Goal: Entertainment & Leisure: Browse casually

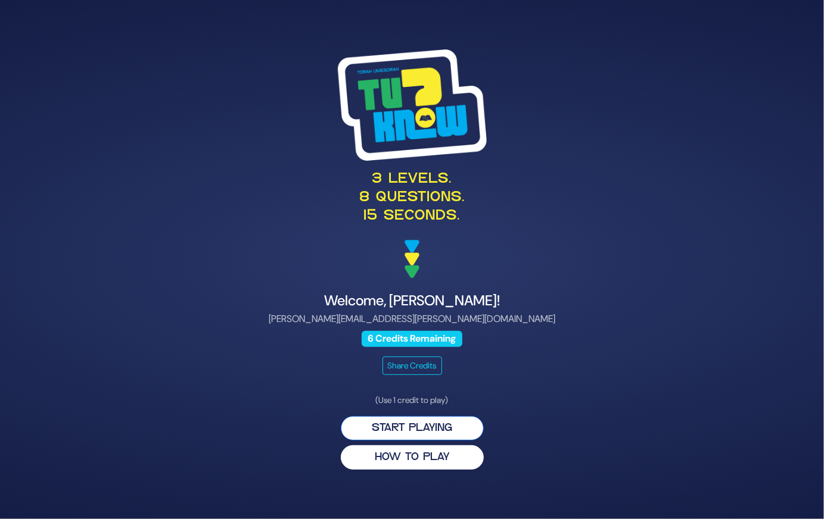
click at [416, 420] on button "Start Playing" at bounding box center [412, 428] width 143 height 24
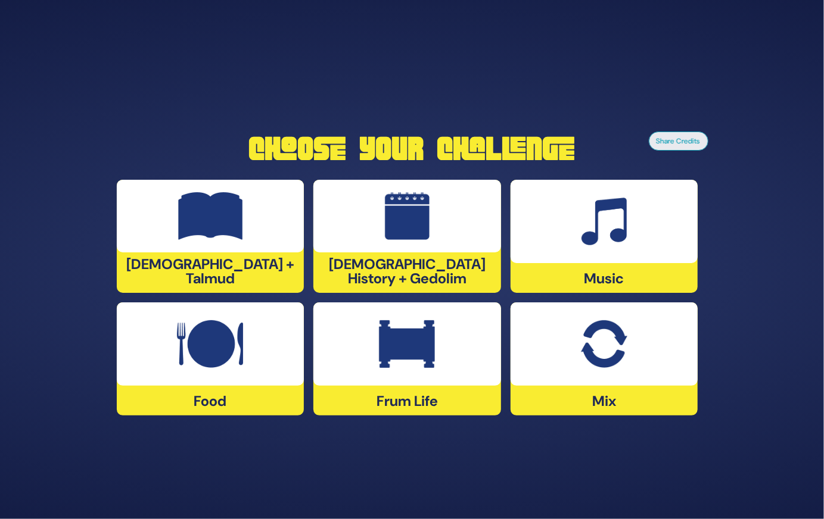
click at [440, 286] on div "[DEMOGRAPHIC_DATA] History + Gedolim" at bounding box center [407, 236] width 188 height 113
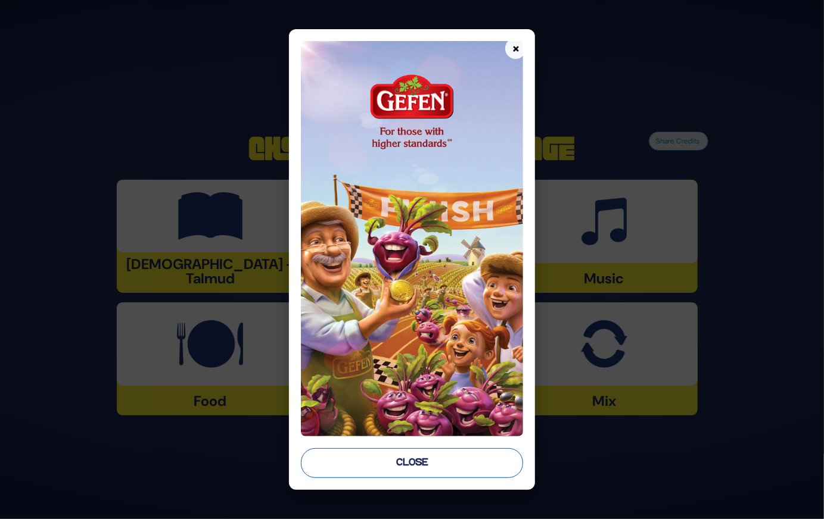
click at [426, 458] on button "Close" at bounding box center [412, 464] width 223 height 30
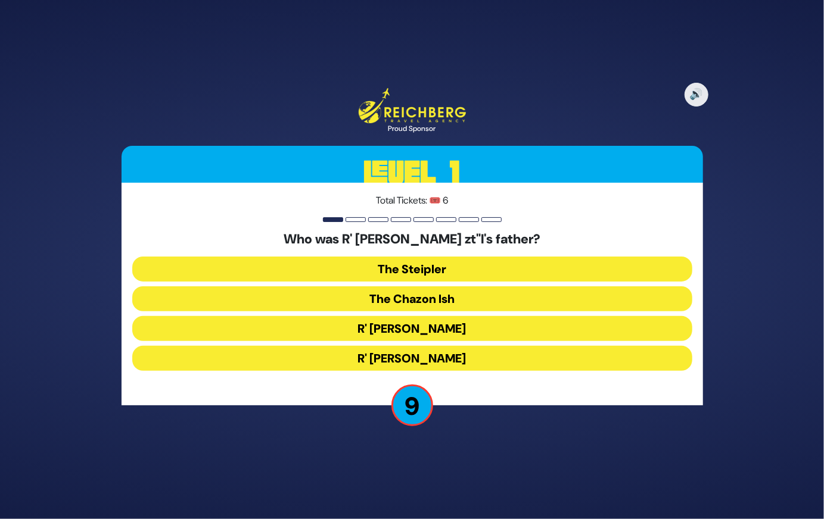
click at [468, 265] on button "The Steipler" at bounding box center [412, 269] width 560 height 25
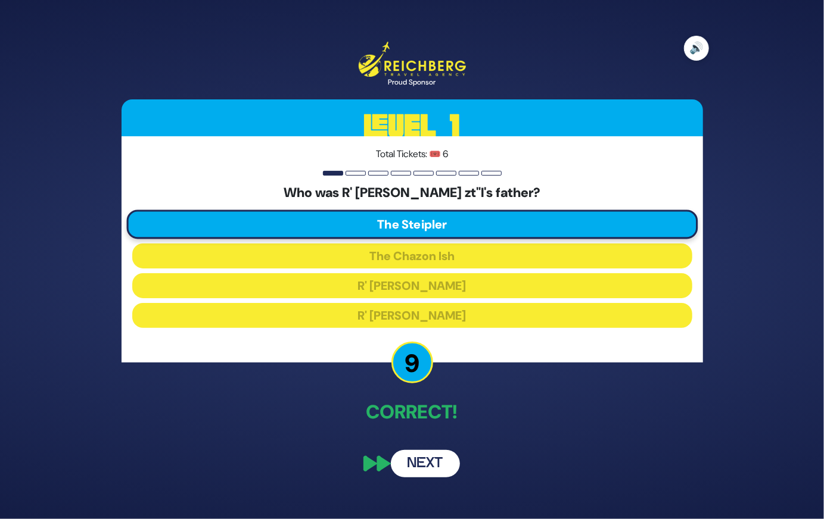
click at [690, 46] on button "🔊" at bounding box center [696, 48] width 25 height 25
click at [435, 469] on button "Next" at bounding box center [425, 463] width 69 height 27
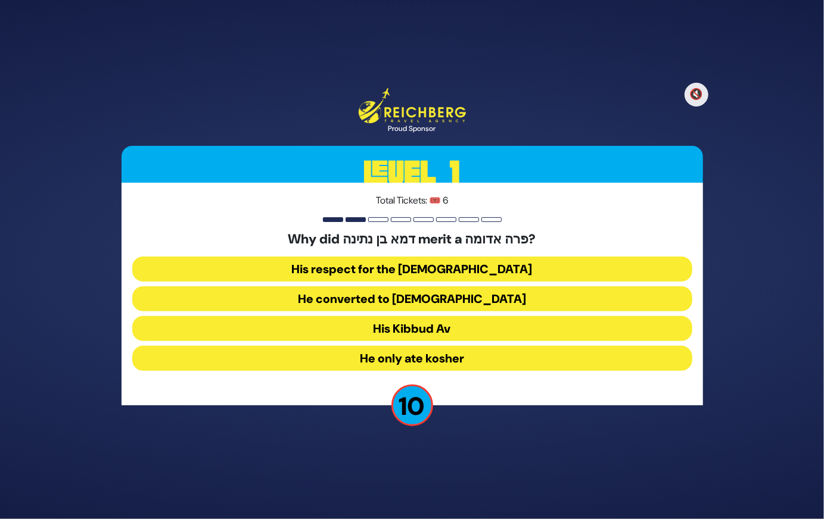
click at [449, 326] on button "His Kibbud Av" at bounding box center [412, 328] width 560 height 25
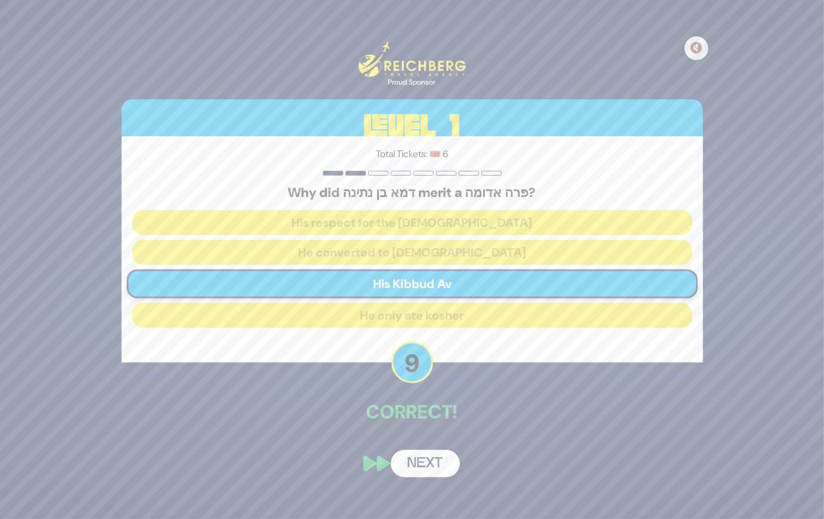
click at [427, 457] on button "Next" at bounding box center [425, 463] width 69 height 27
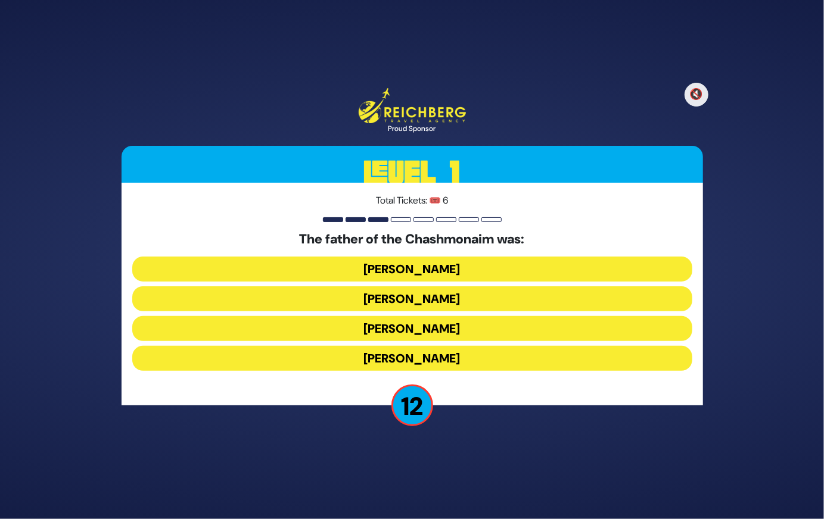
click at [457, 271] on button "Mattisyahu Kohein Gadol" at bounding box center [412, 269] width 560 height 25
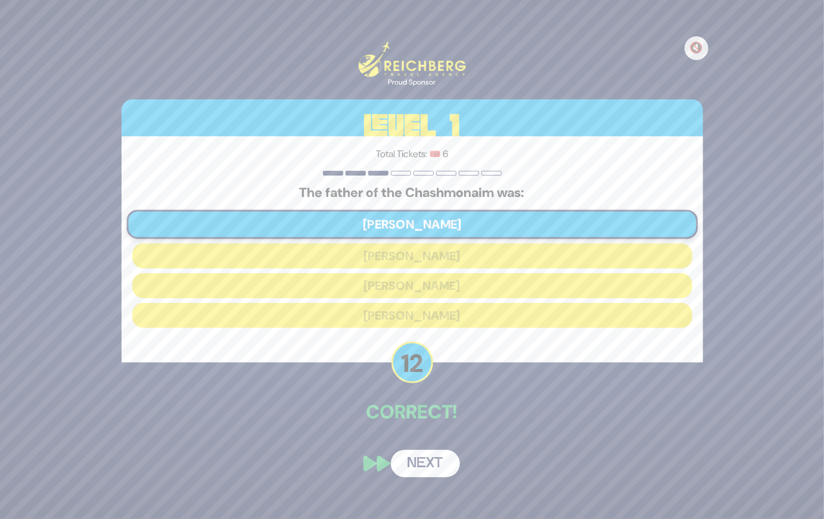
click at [433, 460] on button "Next" at bounding box center [425, 463] width 69 height 27
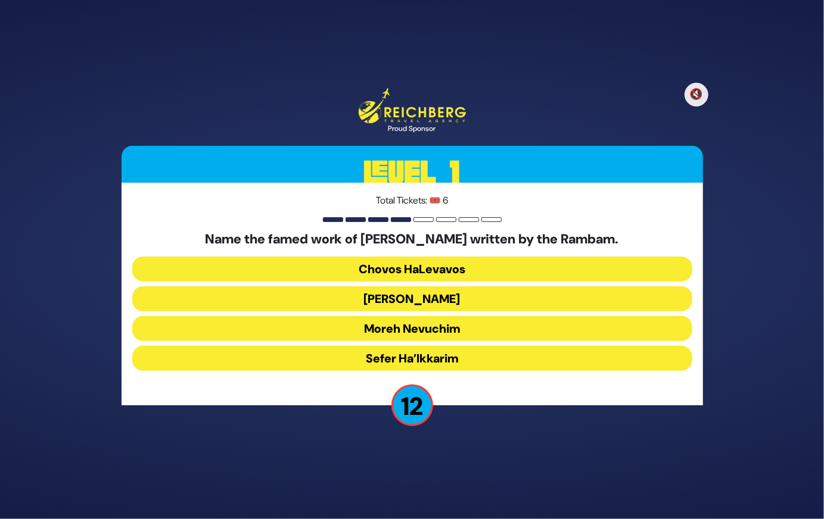
click at [441, 331] on button "Moreh Nevuchim" at bounding box center [412, 328] width 560 height 25
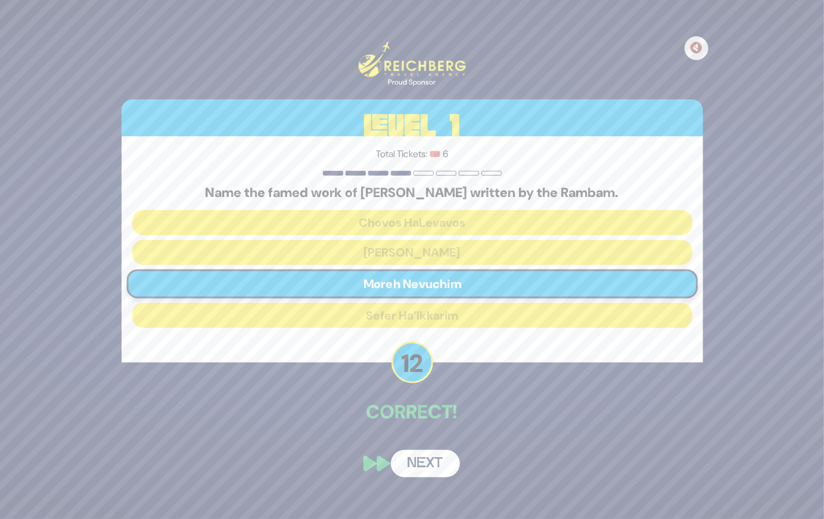
click at [435, 457] on button "Next" at bounding box center [425, 463] width 69 height 27
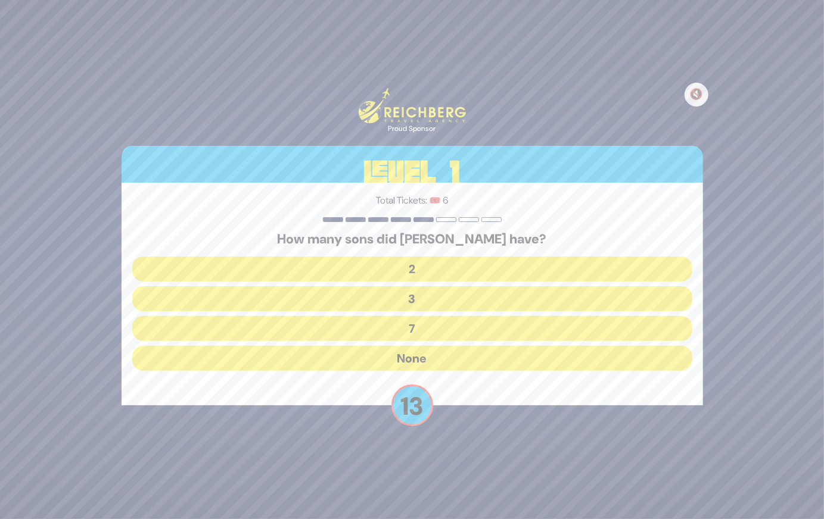
click at [443, 366] on button "None" at bounding box center [412, 358] width 560 height 25
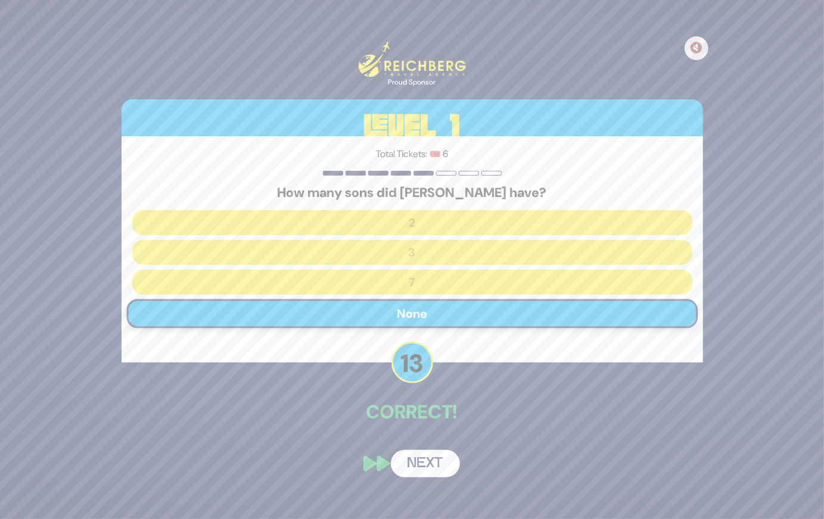
click at [428, 465] on button "Next" at bounding box center [425, 463] width 69 height 27
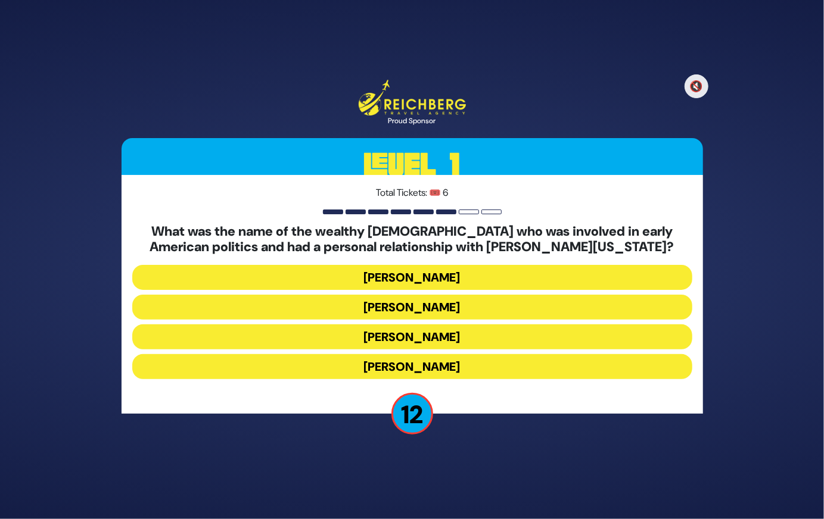
click at [435, 306] on button "Haym Salomon" at bounding box center [412, 307] width 560 height 25
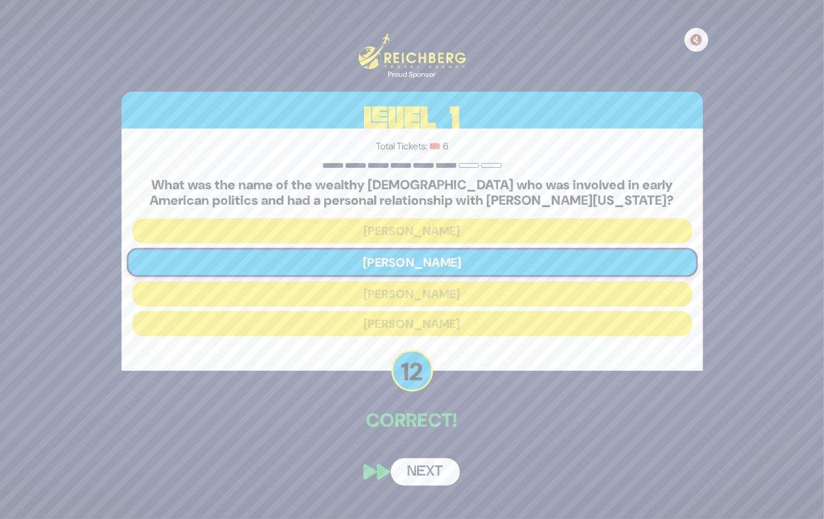
click at [431, 470] on button "Next" at bounding box center [425, 472] width 69 height 27
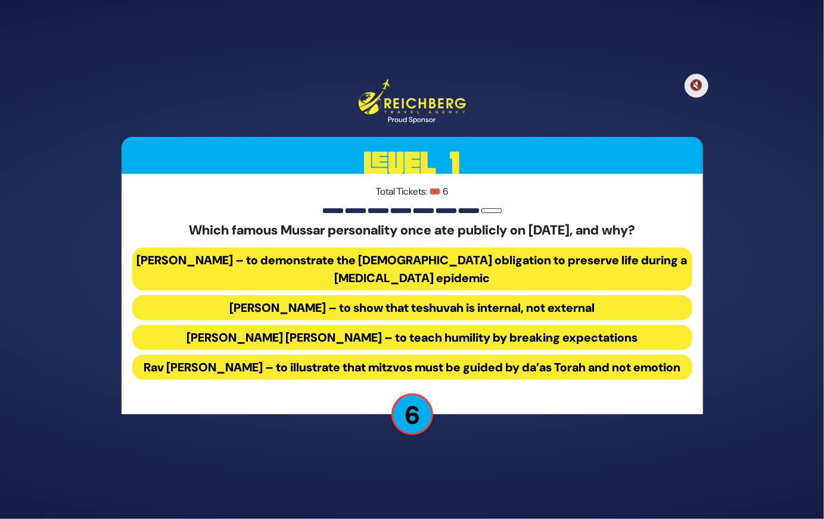
click at [547, 259] on button "Rav Yisroel Salanter – to demonstrate the halachic obligation to preserve life …" at bounding box center [412, 269] width 560 height 43
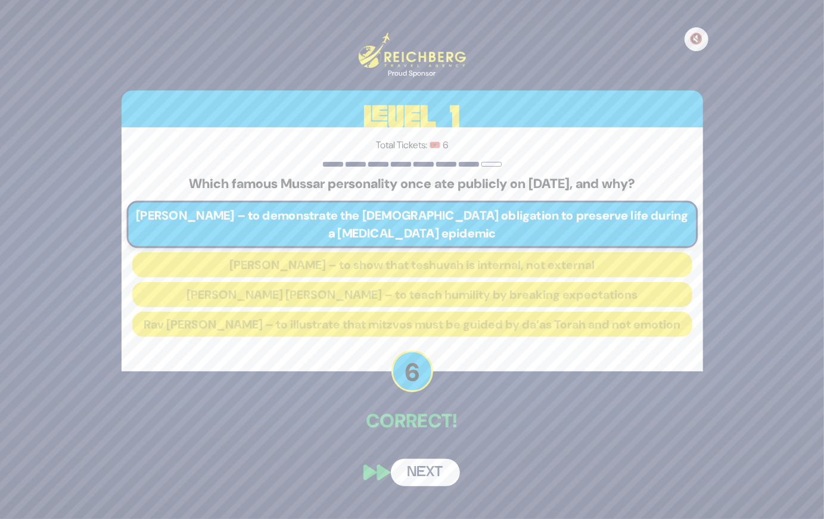
click at [438, 481] on button "Next" at bounding box center [425, 472] width 69 height 27
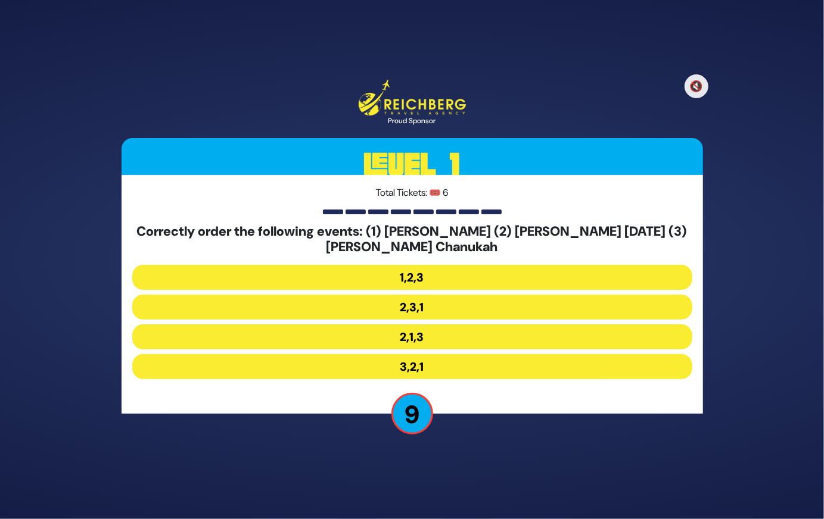
click at [444, 335] on button "2,1,3" at bounding box center [412, 337] width 560 height 25
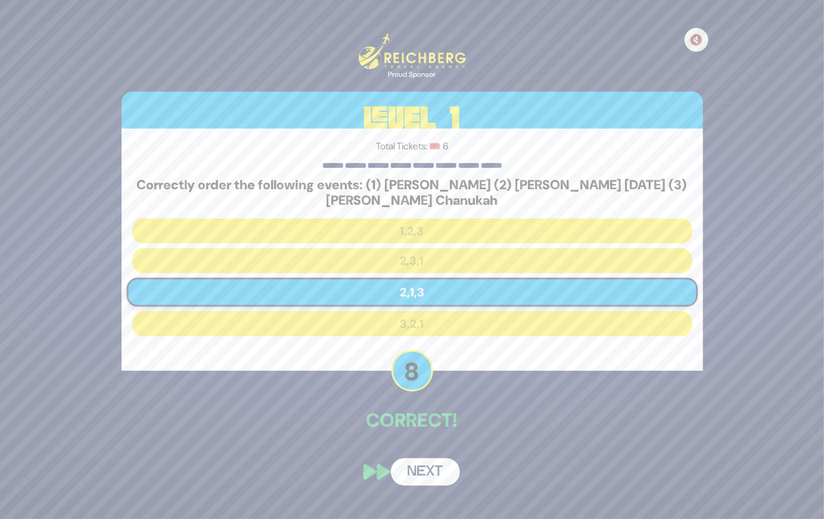
click at [428, 469] on button "Next" at bounding box center [425, 472] width 69 height 27
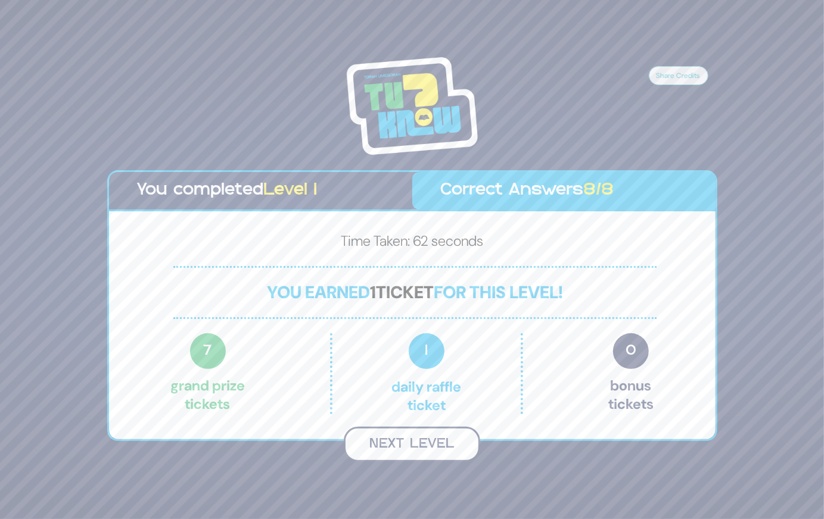
click at [449, 441] on button "Next Level" at bounding box center [412, 444] width 136 height 35
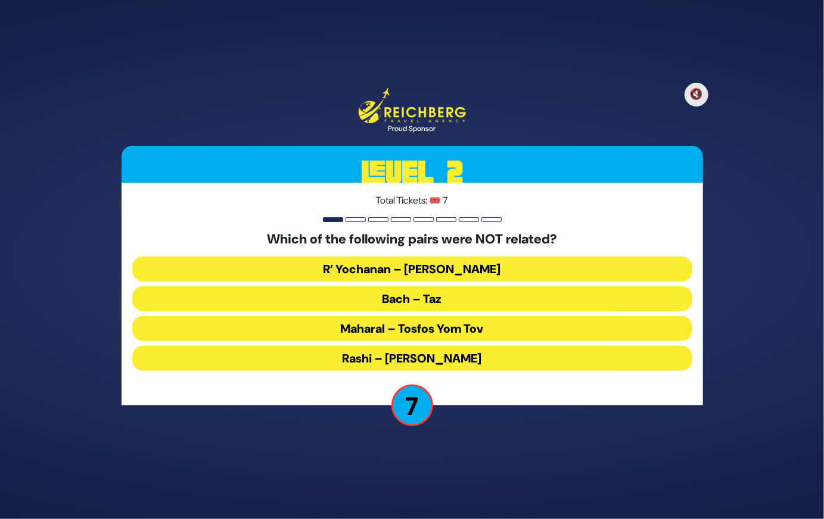
click at [473, 333] on button "Maharal – Tosfos Yom Tov" at bounding box center [412, 328] width 560 height 25
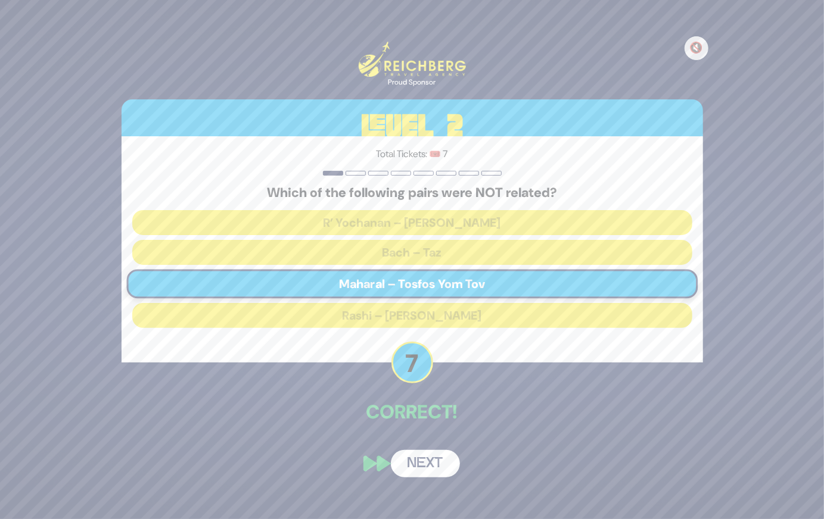
click at [421, 463] on button "Next" at bounding box center [425, 463] width 69 height 27
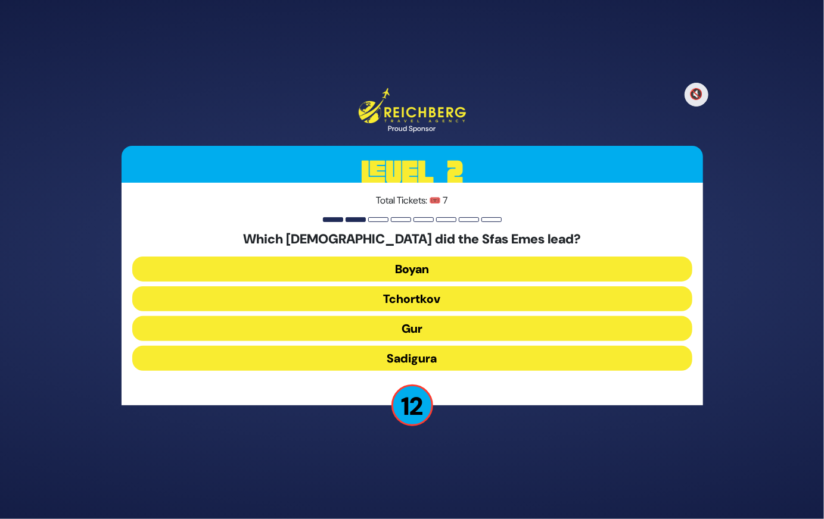
click at [444, 323] on button "Gur" at bounding box center [412, 328] width 560 height 25
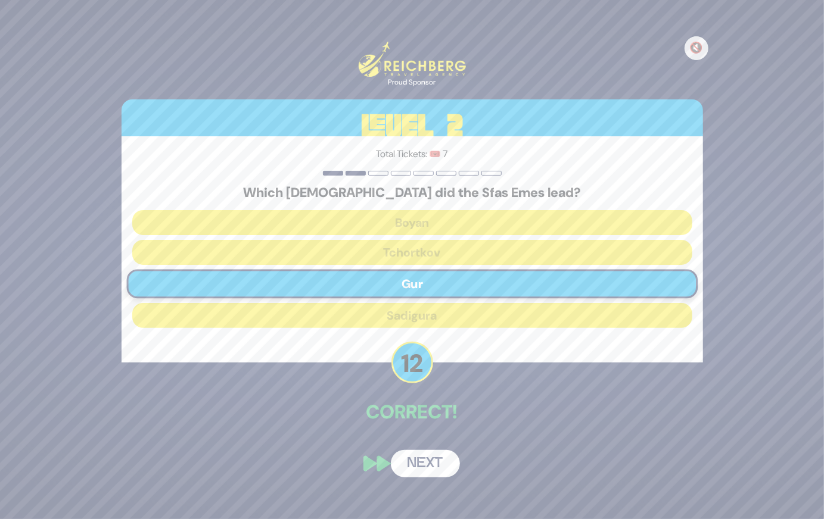
click at [429, 466] on button "Next" at bounding box center [425, 463] width 69 height 27
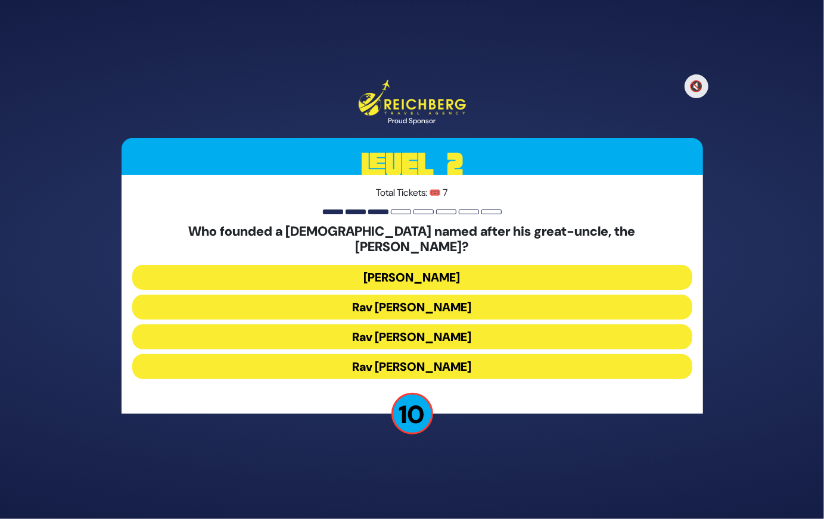
click at [461, 265] on button "Rav Dovid Leibowitz" at bounding box center [412, 277] width 560 height 25
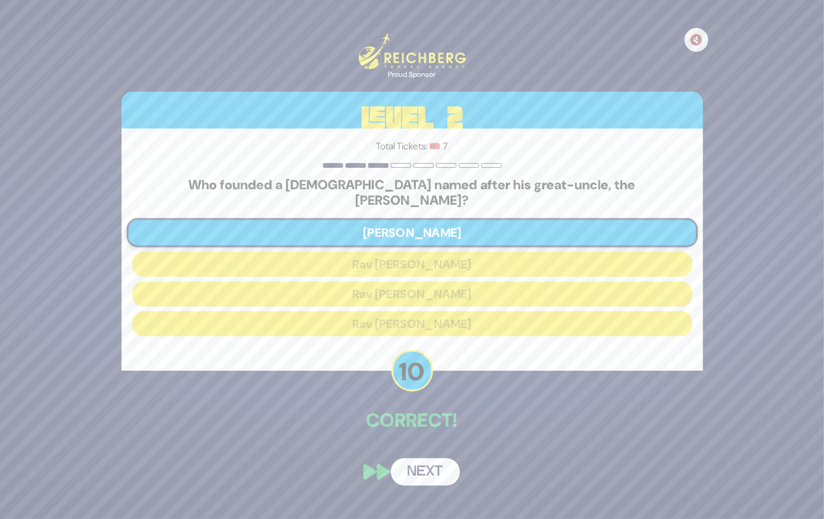
click at [442, 459] on button "Next" at bounding box center [425, 472] width 69 height 27
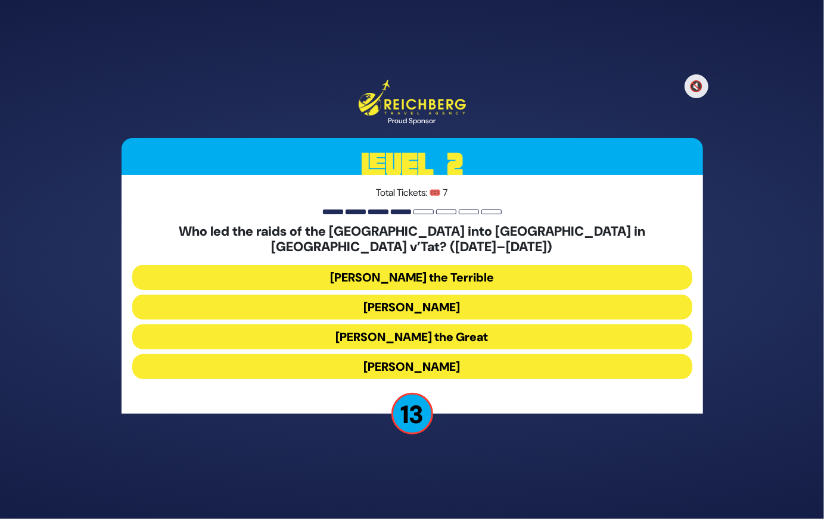
click at [465, 297] on button "Bogdan Chmielnicki" at bounding box center [412, 307] width 560 height 25
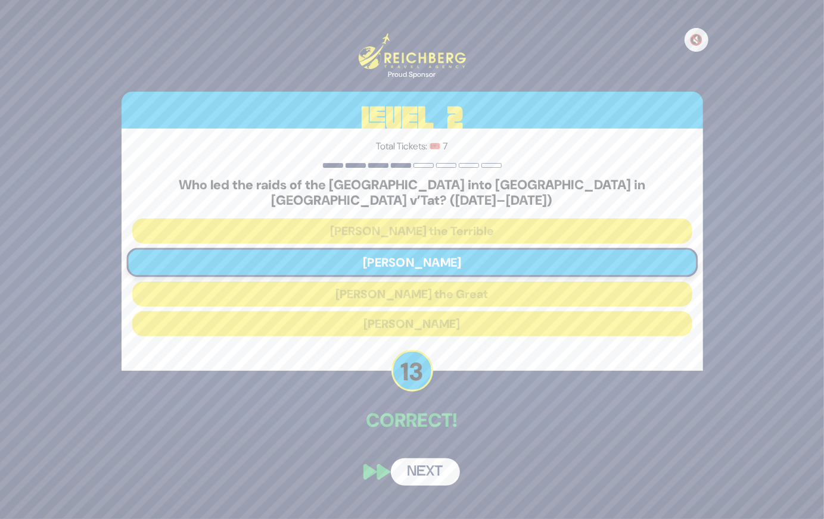
click at [434, 459] on button "Next" at bounding box center [425, 472] width 69 height 27
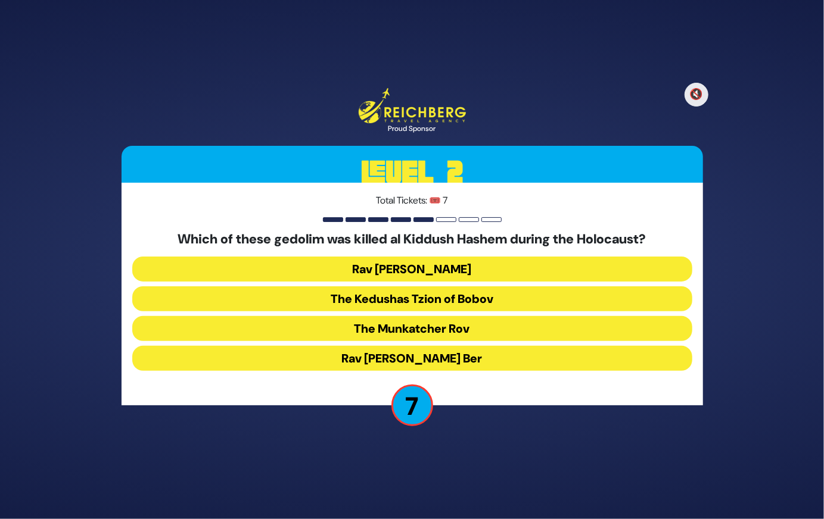
click at [449, 329] on button "The Munkatcher Rov" at bounding box center [412, 328] width 560 height 25
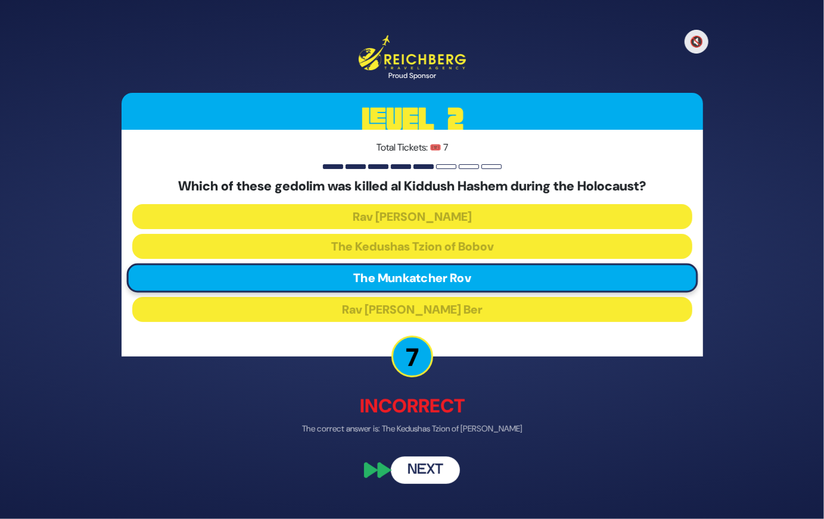
click at [429, 478] on button "Next" at bounding box center [425, 470] width 69 height 27
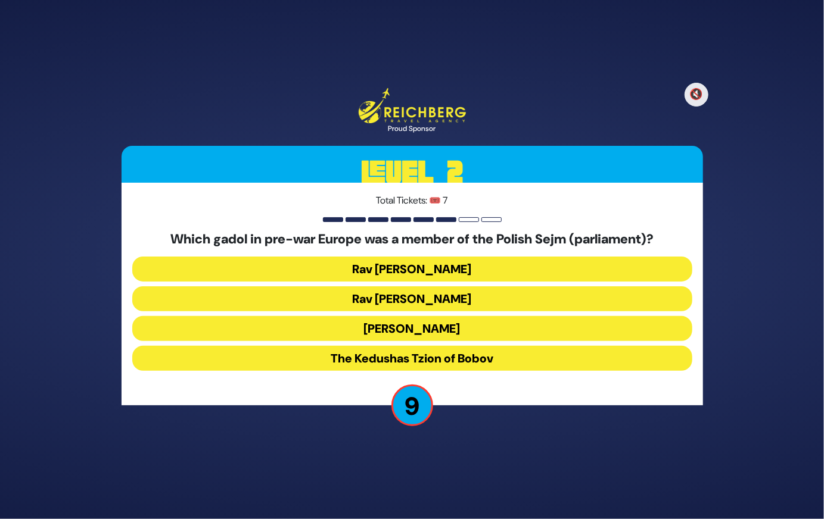
click at [457, 331] on button "Rav Meir Shapiro" at bounding box center [412, 328] width 560 height 25
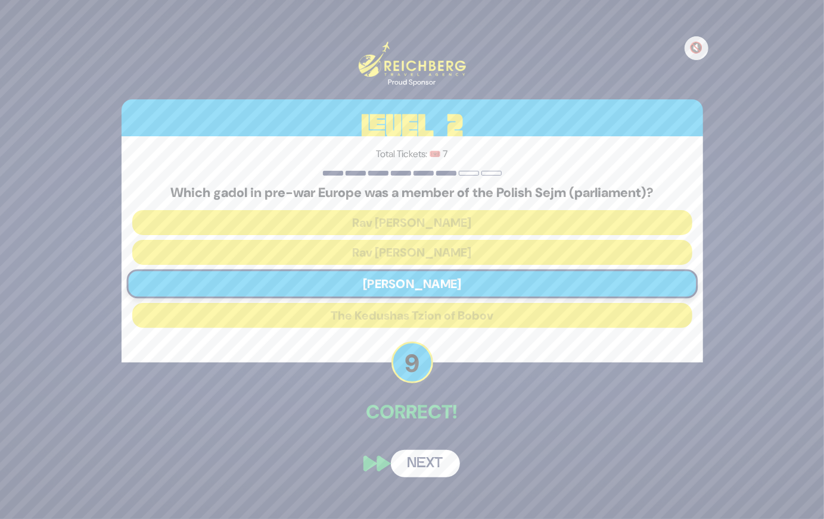
click at [443, 461] on button "Next" at bounding box center [425, 463] width 69 height 27
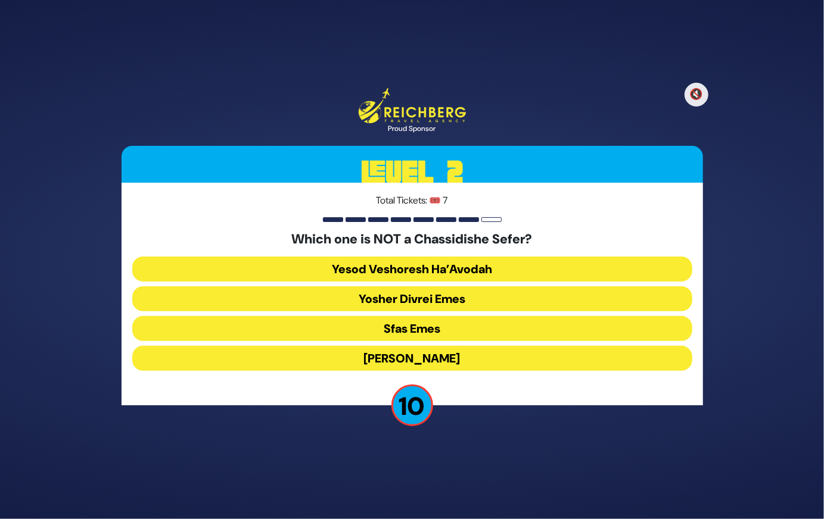
click at [498, 263] on button "Yesod Veshoresh Ha’Avodah" at bounding box center [412, 269] width 560 height 25
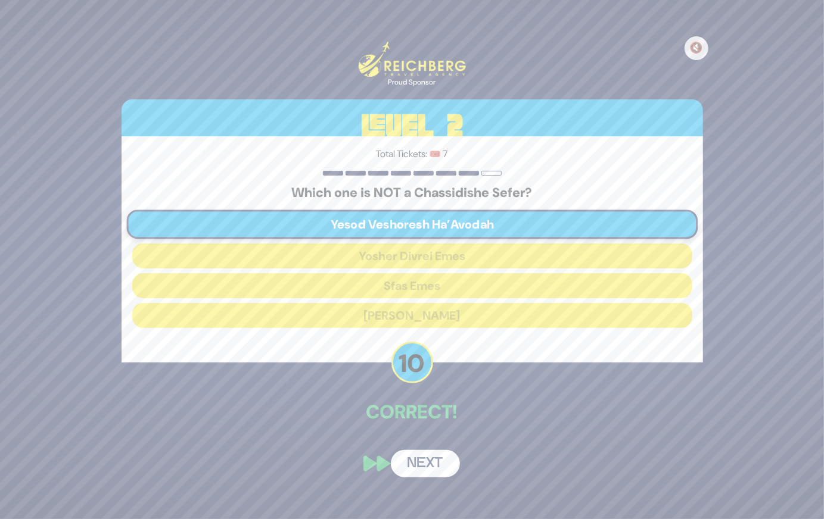
click at [428, 464] on button "Next" at bounding box center [425, 463] width 69 height 27
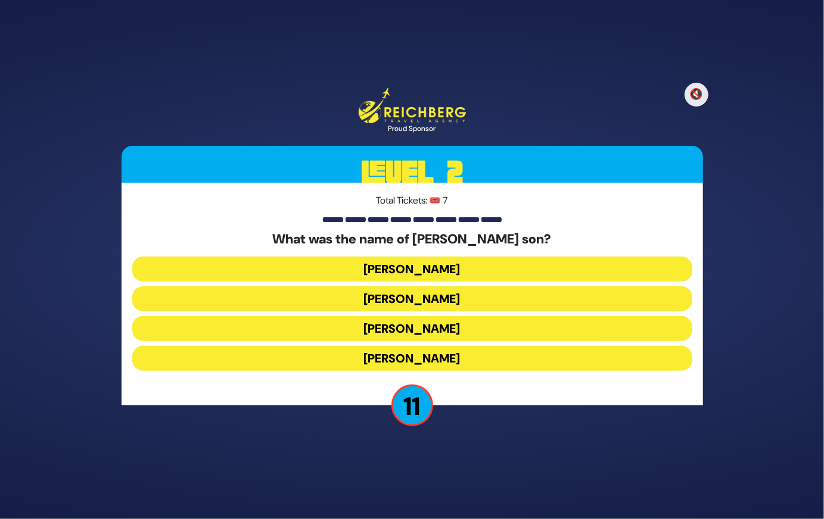
click at [474, 263] on button "Simcha Bunim" at bounding box center [412, 269] width 560 height 25
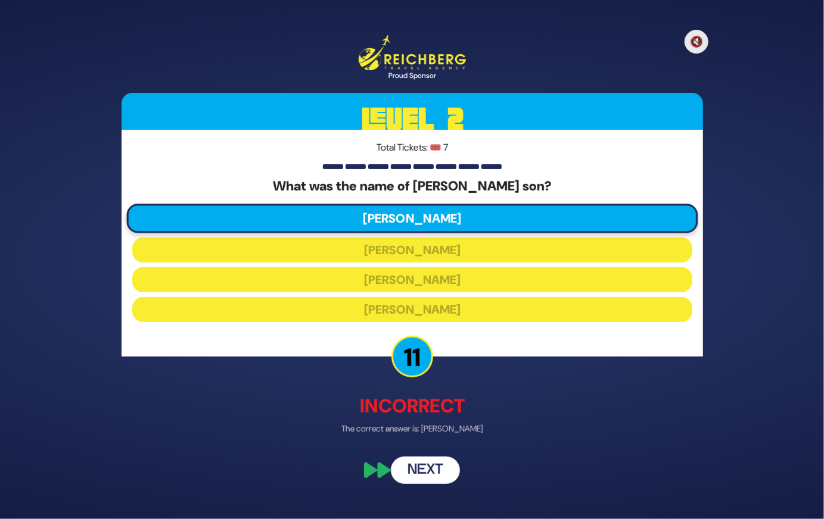
click at [439, 468] on button "Next" at bounding box center [425, 470] width 69 height 27
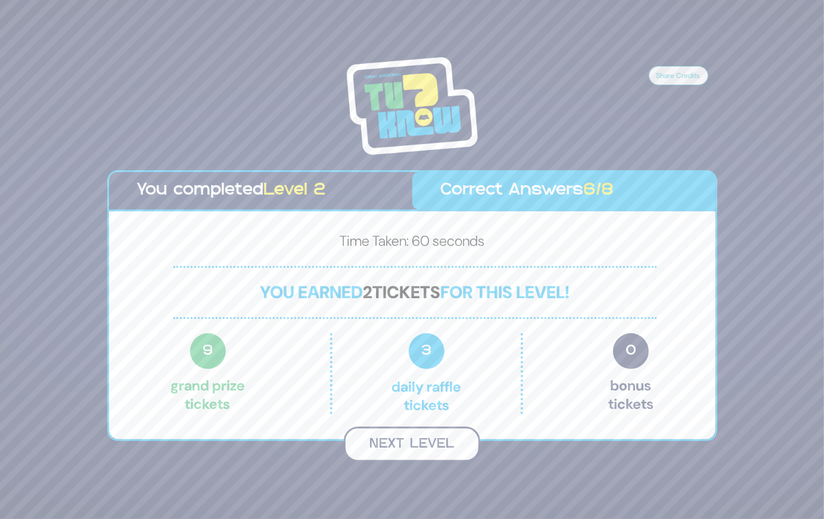
click at [430, 430] on button "Next Level" at bounding box center [412, 444] width 136 height 35
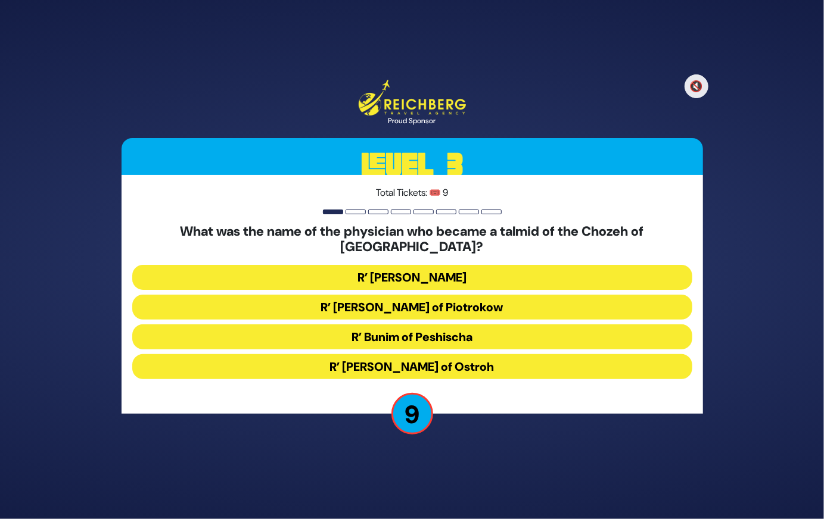
click at [486, 295] on button "R’ Chaim David Bernhard of Piotrokow" at bounding box center [412, 307] width 560 height 25
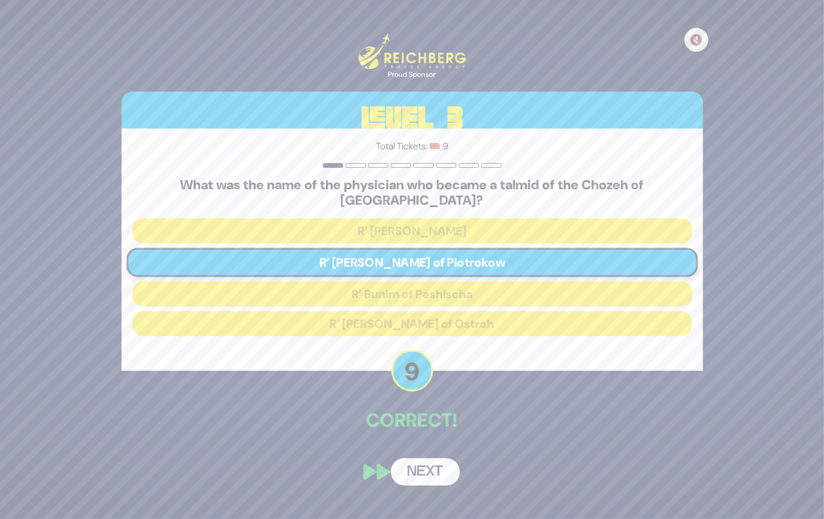
click at [423, 466] on button "Next" at bounding box center [425, 472] width 69 height 27
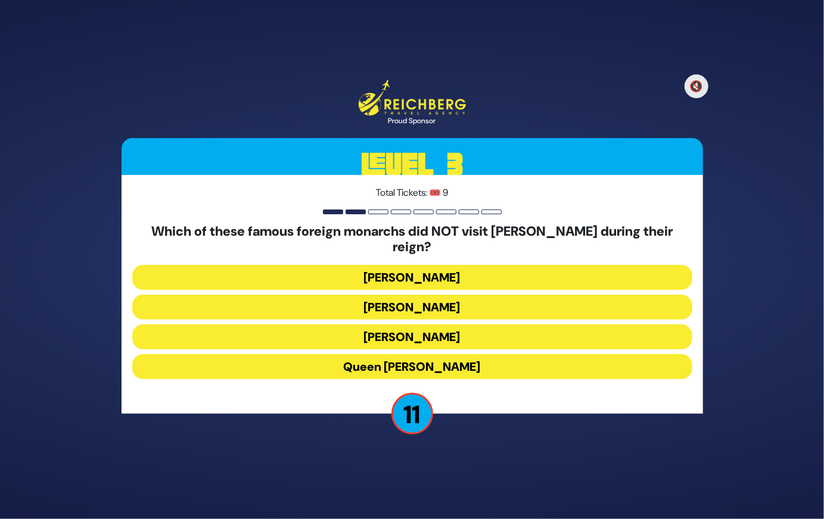
click at [465, 360] on button "Queen Elizabeth II" at bounding box center [412, 366] width 560 height 25
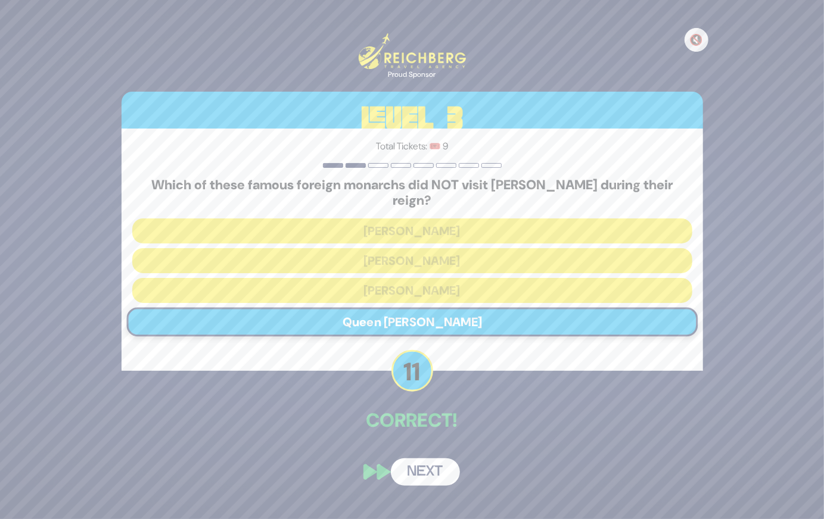
click at [429, 463] on button "Next" at bounding box center [425, 472] width 69 height 27
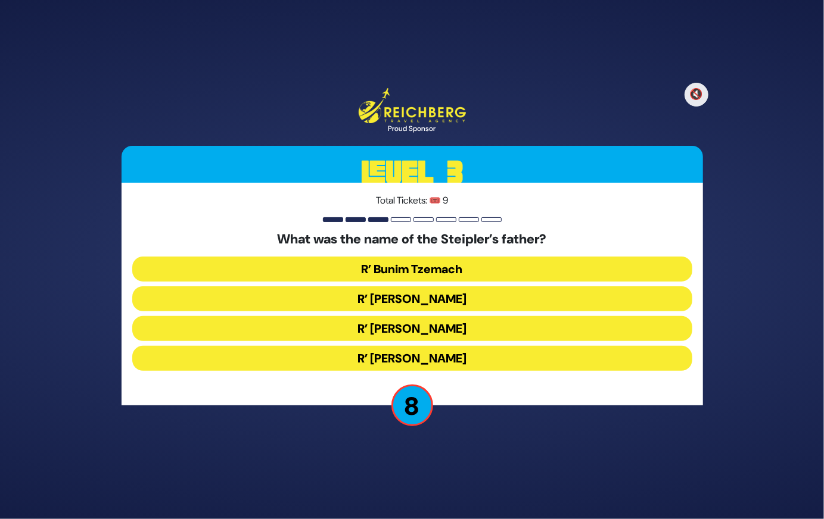
click at [460, 357] on button "R’ Chaim Peretz" at bounding box center [412, 358] width 560 height 25
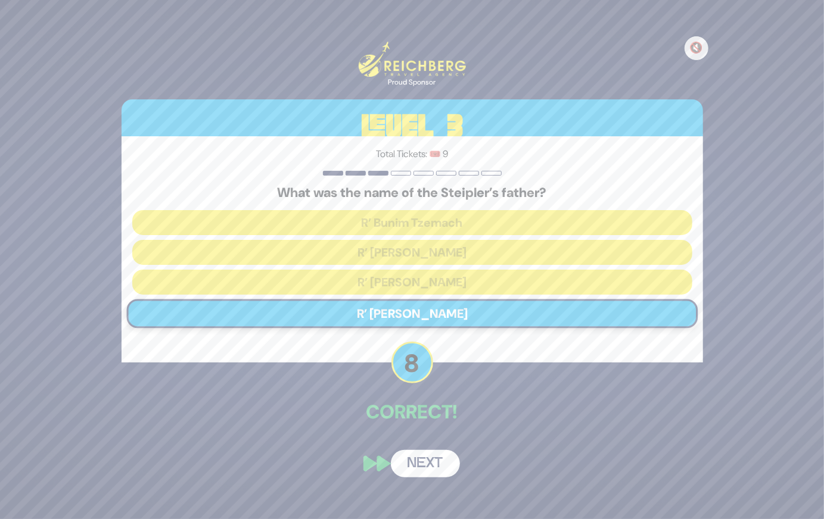
click at [432, 466] on button "Next" at bounding box center [425, 463] width 69 height 27
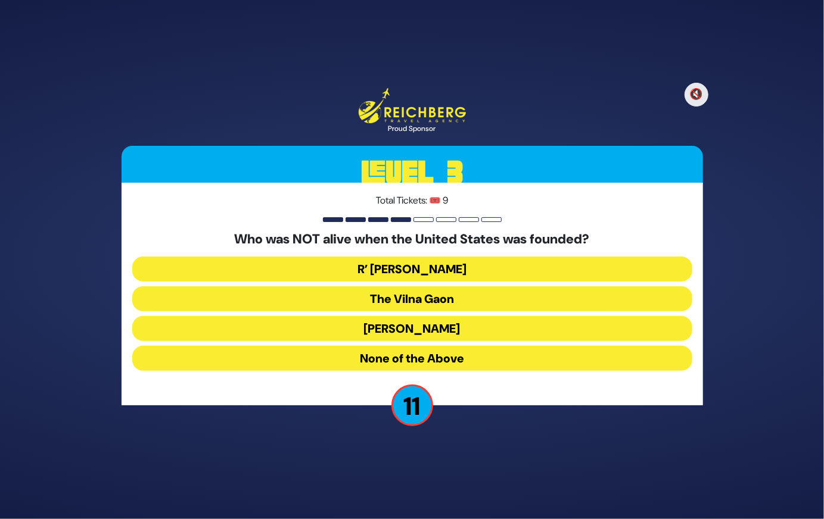
click at [450, 261] on button "R’ Nosson Adler" at bounding box center [412, 269] width 560 height 25
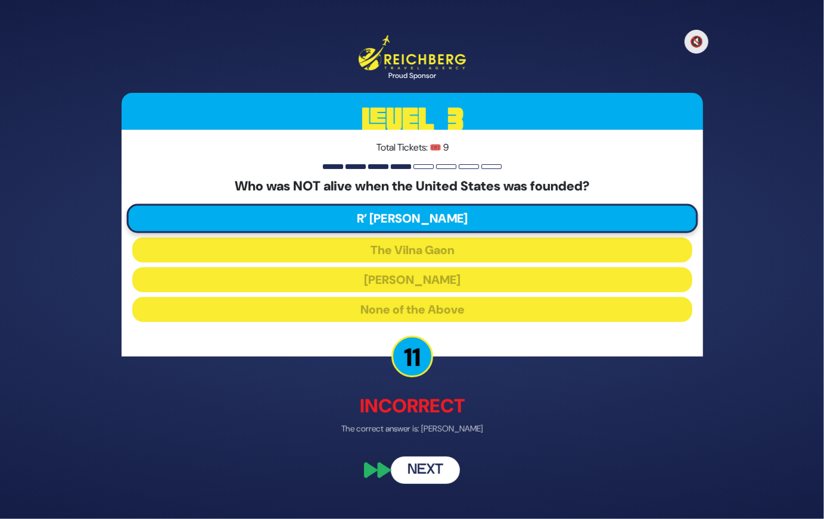
click at [430, 462] on button "Next" at bounding box center [425, 470] width 69 height 27
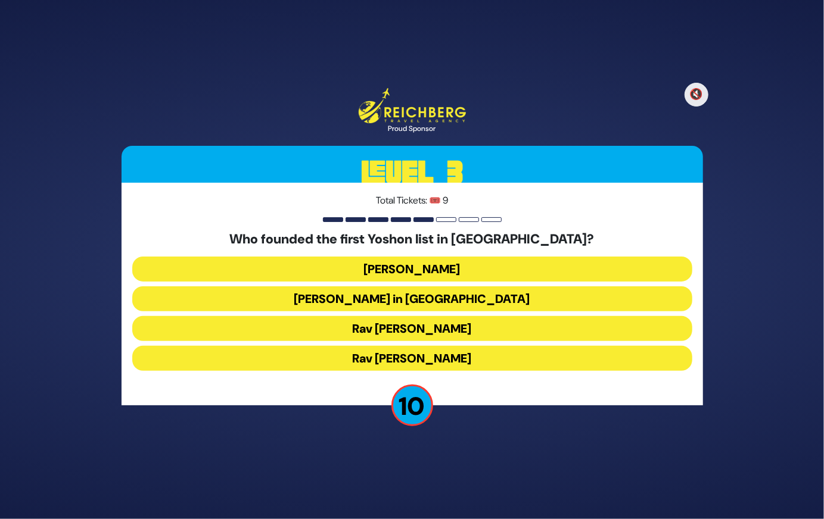
click at [462, 274] on button "Rabbi Yosef Herman" at bounding box center [412, 269] width 560 height 25
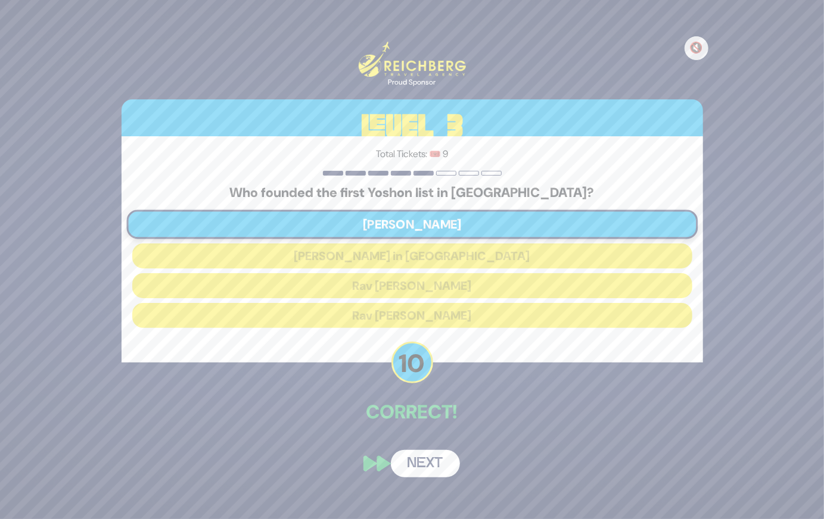
click at [438, 470] on button "Next" at bounding box center [425, 463] width 69 height 27
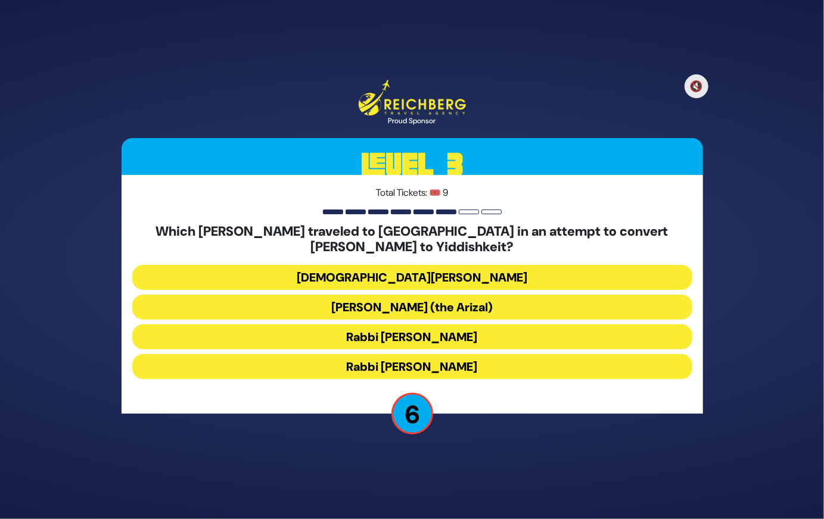
click at [470, 369] on button "Rabbi Shlomo Molcho" at bounding box center [412, 366] width 560 height 25
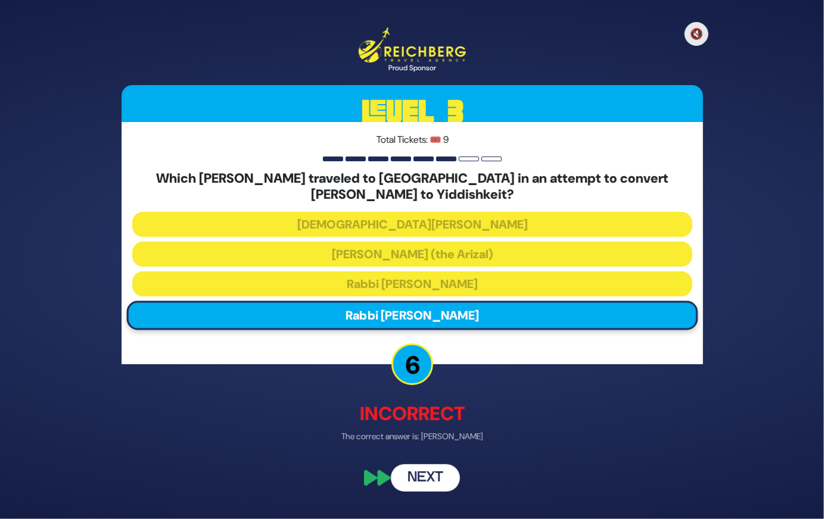
click at [440, 481] on button "Next" at bounding box center [425, 478] width 69 height 27
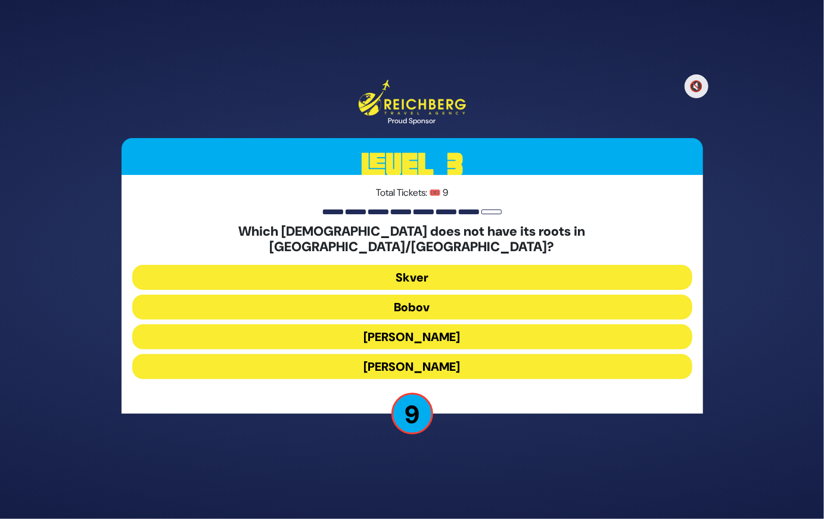
click at [436, 329] on button "Belz" at bounding box center [412, 337] width 560 height 25
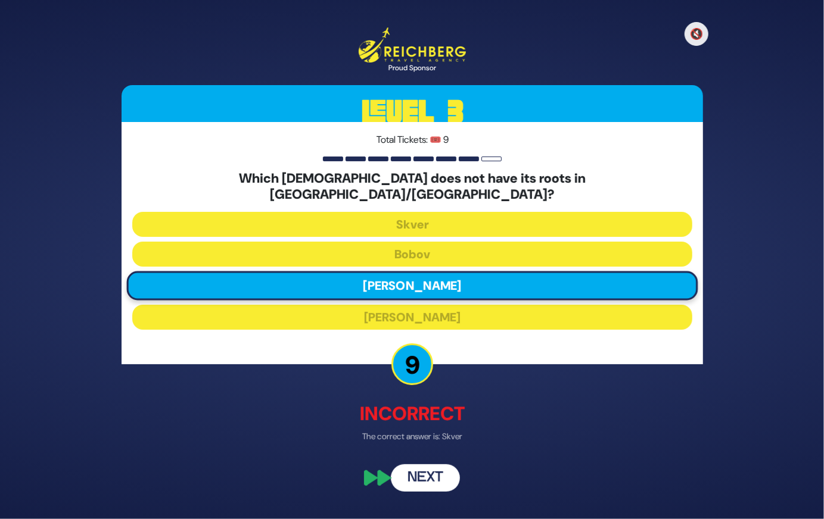
click at [429, 468] on button "Next" at bounding box center [425, 478] width 69 height 27
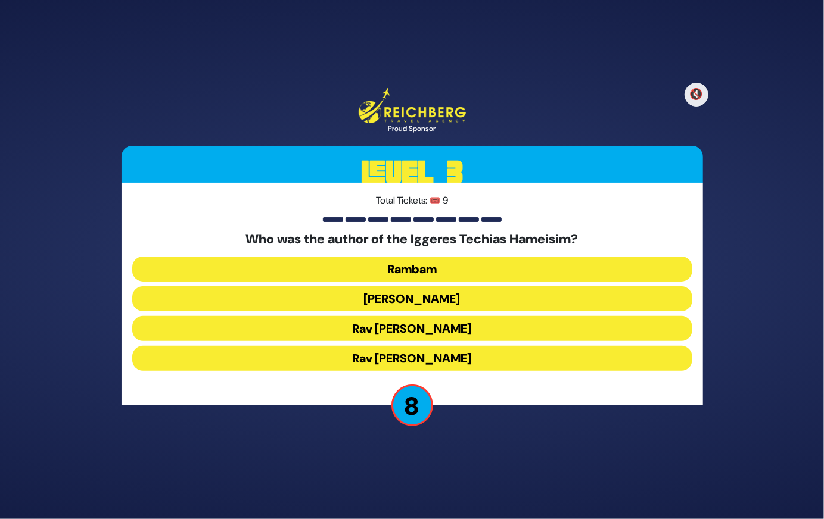
drag, startPoint x: 468, startPoint y: 362, endPoint x: 418, endPoint y: 357, distance: 50.9
click at [418, 357] on button "Rav Chaim Vital" at bounding box center [412, 358] width 560 height 25
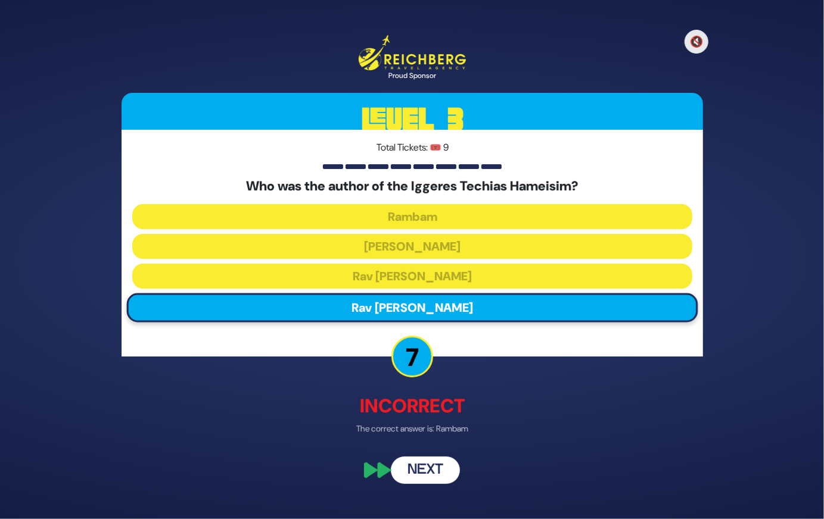
click at [435, 467] on button "Next" at bounding box center [425, 470] width 69 height 27
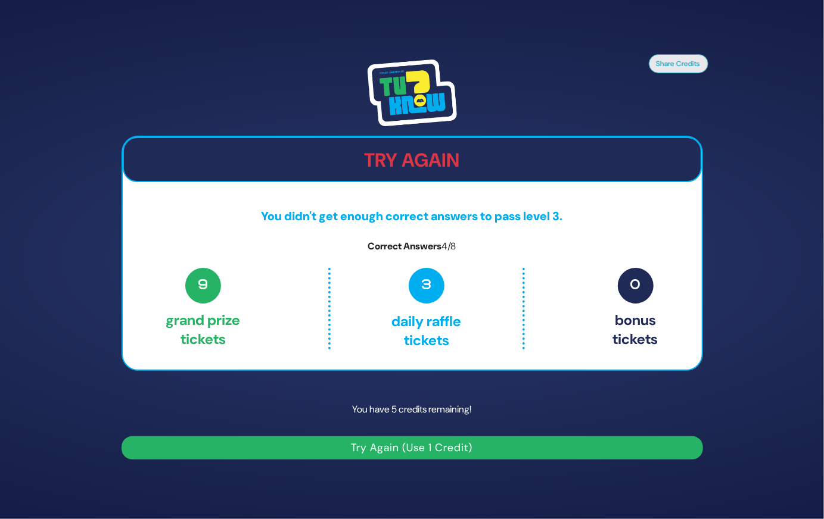
click at [489, 444] on button "Try Again (Use 1 Credit)" at bounding box center [412, 448] width 581 height 23
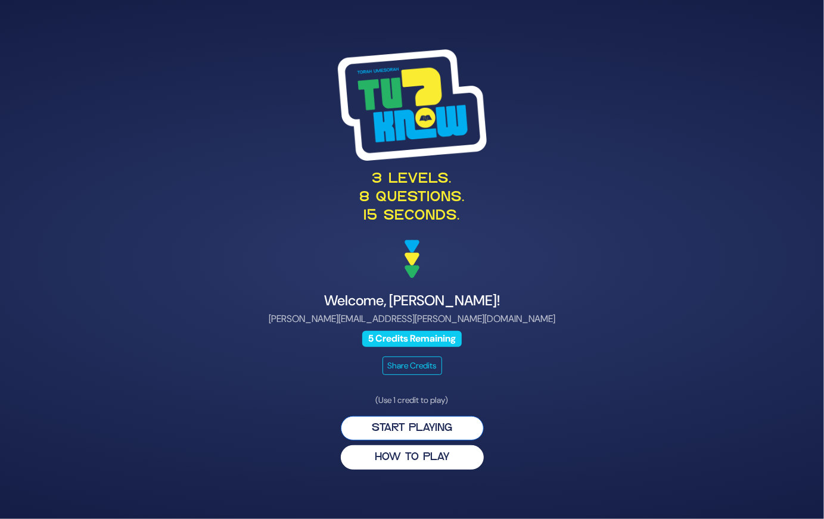
click at [461, 429] on button "Start Playing" at bounding box center [412, 428] width 143 height 24
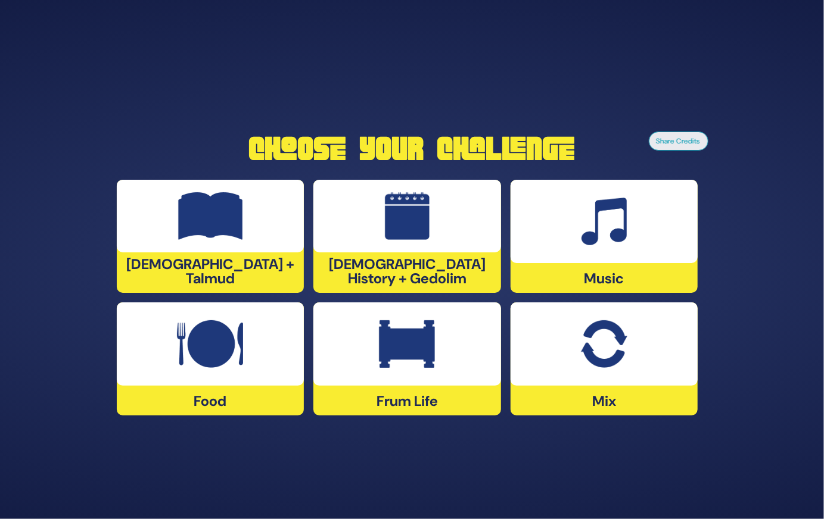
click at [238, 398] on div "Food" at bounding box center [211, 359] width 188 height 113
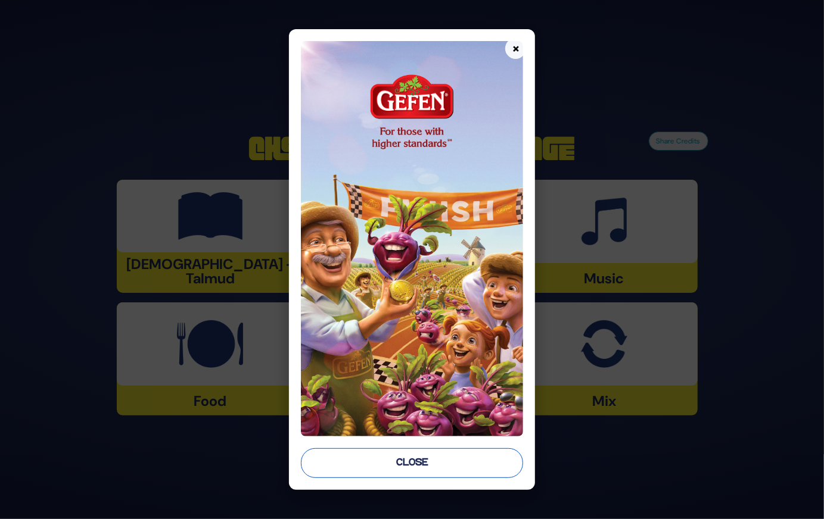
click at [394, 469] on button "Close" at bounding box center [412, 464] width 223 height 30
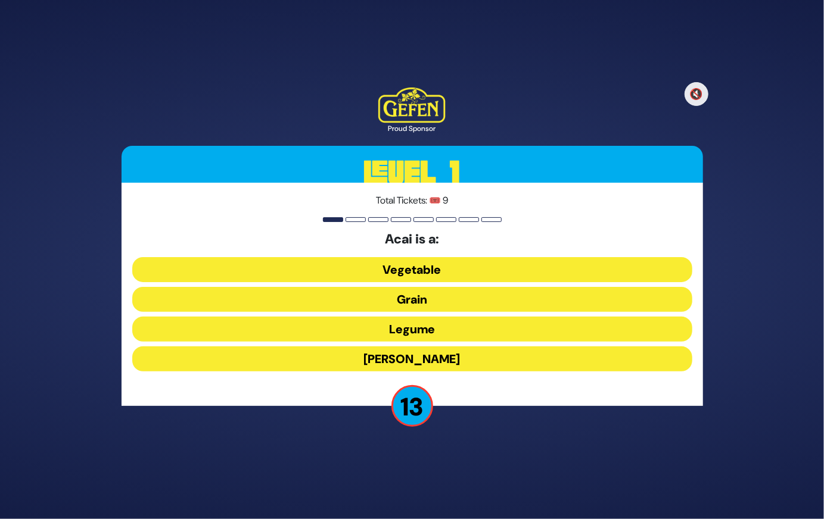
click at [436, 358] on button "Berry" at bounding box center [412, 359] width 560 height 25
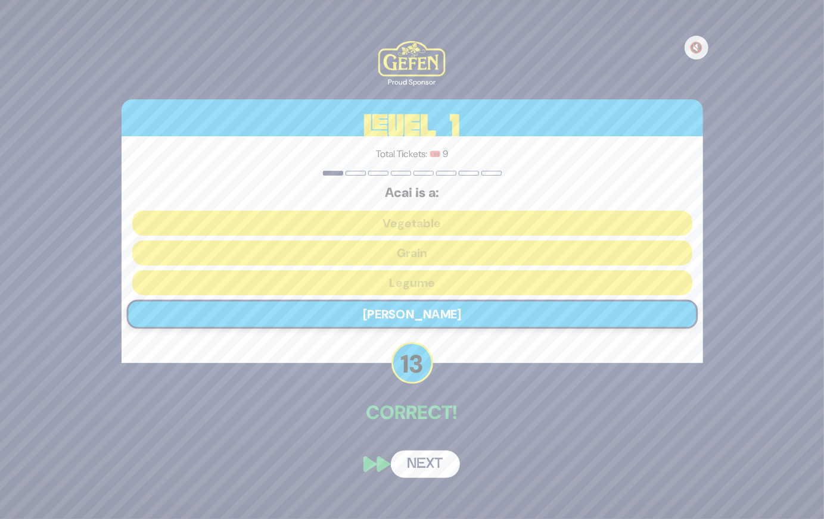
click at [437, 460] on button "Next" at bounding box center [425, 464] width 69 height 27
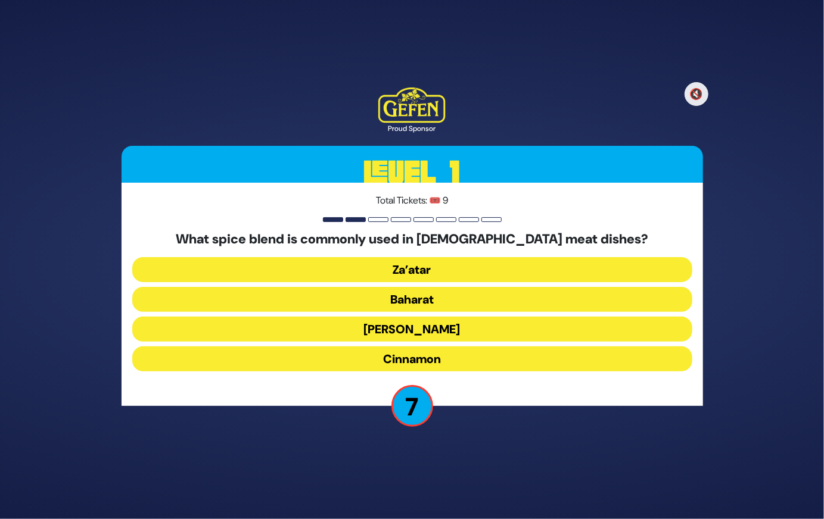
click at [432, 294] on button "Baharat" at bounding box center [412, 299] width 560 height 25
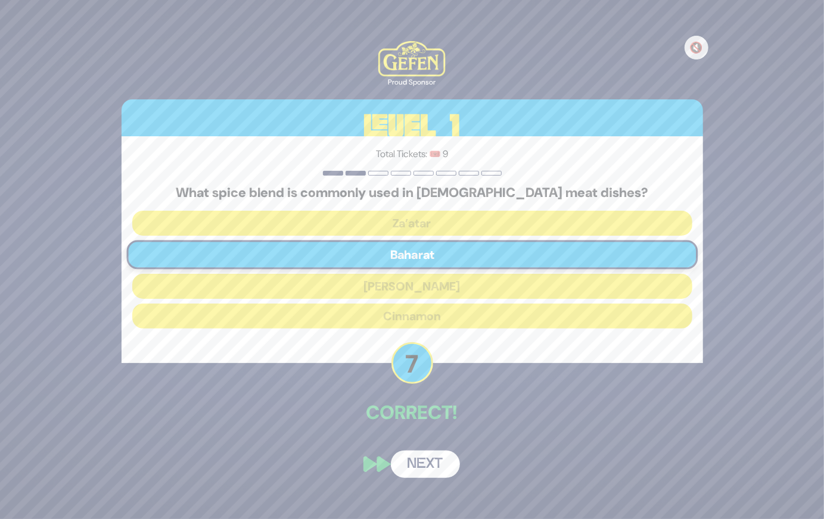
click at [429, 463] on button "Next" at bounding box center [425, 464] width 69 height 27
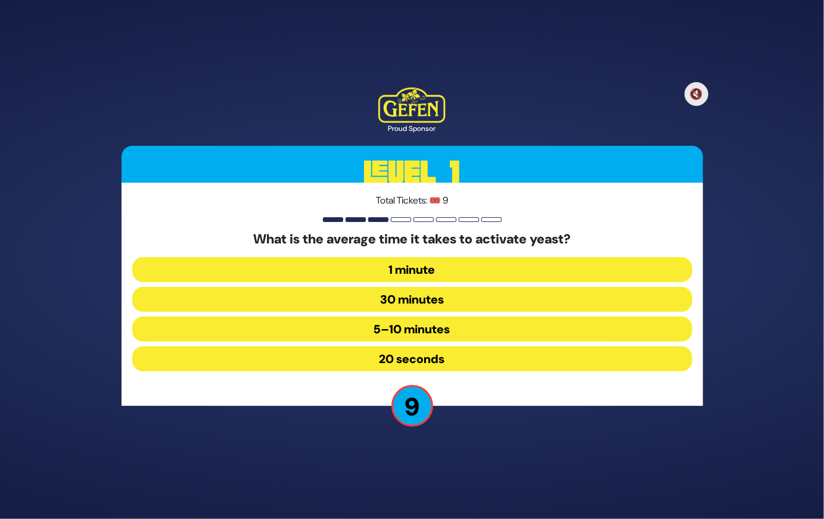
click at [439, 276] on button "1 minute" at bounding box center [412, 269] width 560 height 25
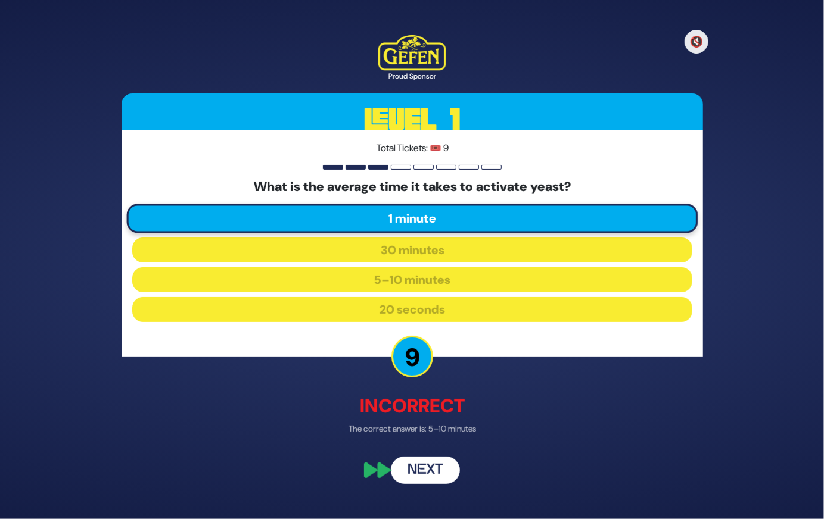
click at [430, 477] on button "Next" at bounding box center [425, 470] width 69 height 27
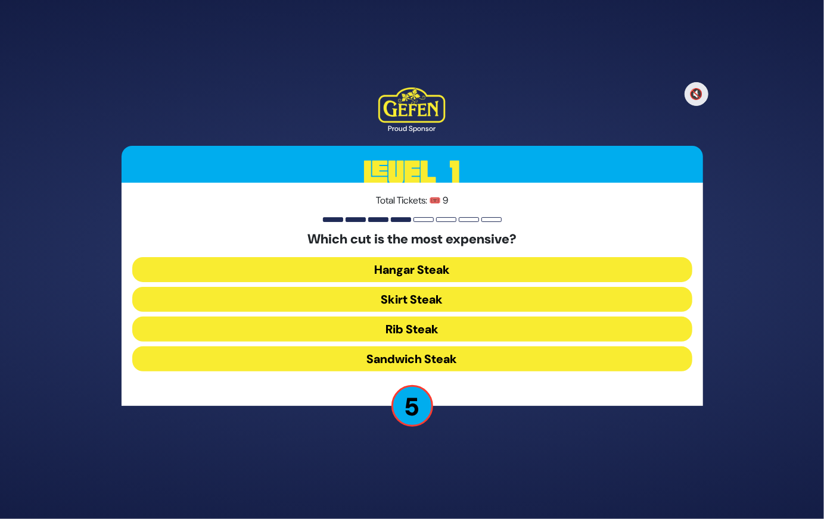
click at [442, 332] on button "Rib Steak" at bounding box center [412, 329] width 560 height 25
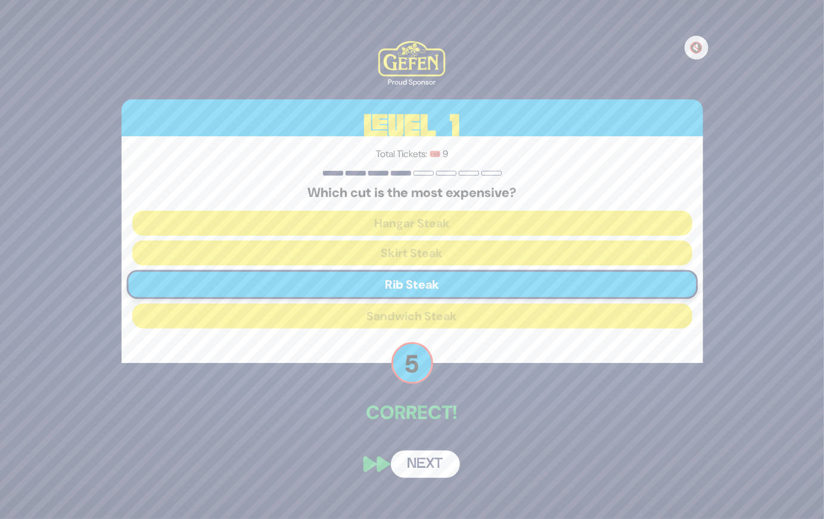
click at [433, 459] on button "Next" at bounding box center [425, 464] width 69 height 27
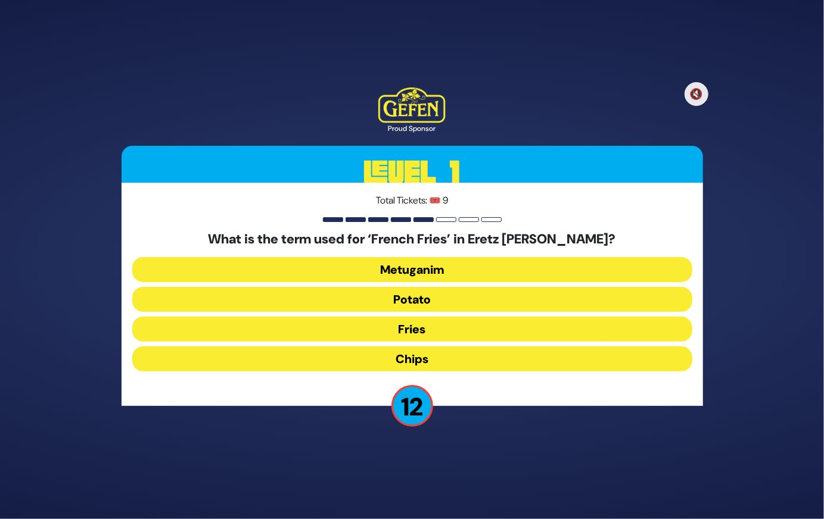
click at [440, 356] on button "Chips" at bounding box center [412, 359] width 560 height 25
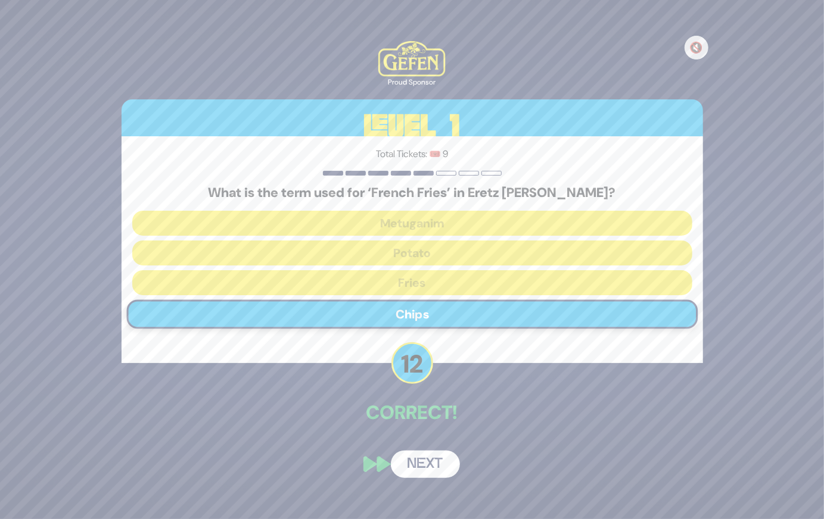
click at [419, 457] on button "Next" at bounding box center [425, 464] width 69 height 27
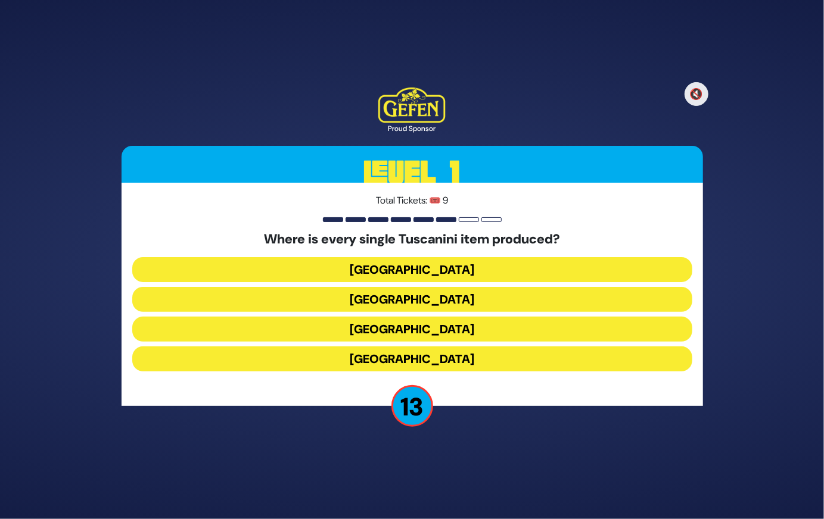
click at [426, 332] on button "Italy" at bounding box center [412, 329] width 560 height 25
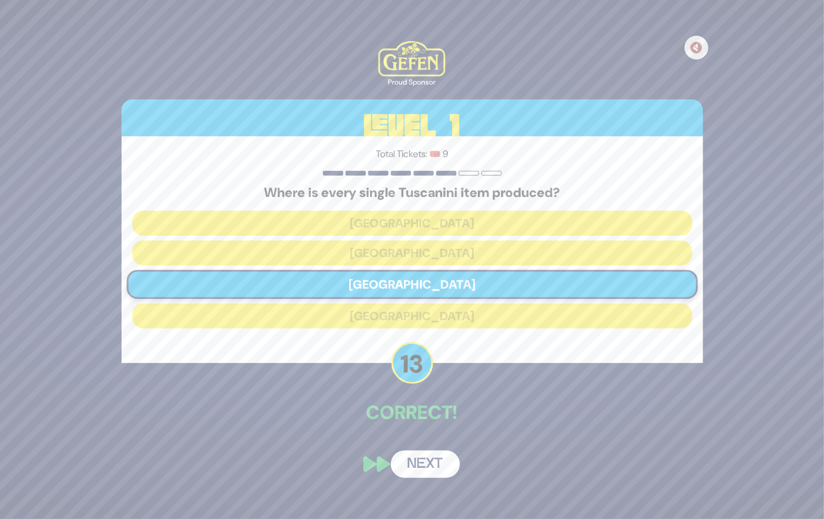
click at [424, 459] on button "Next" at bounding box center [425, 464] width 69 height 27
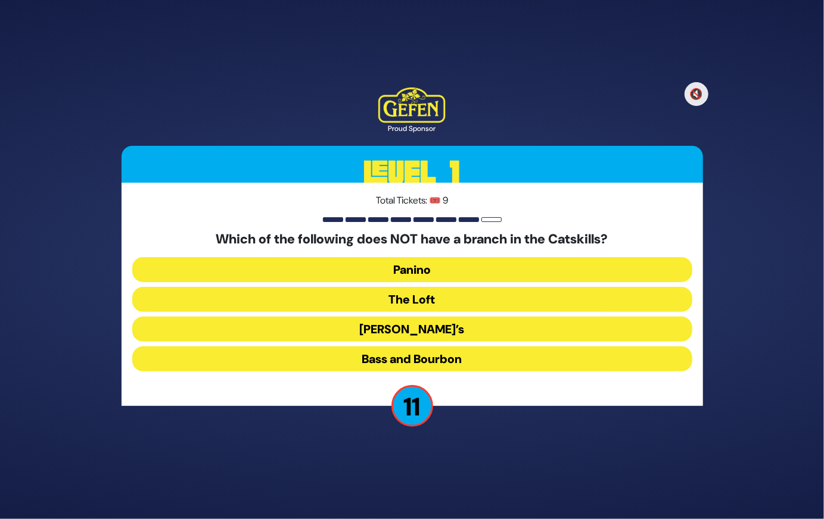
click at [454, 270] on button "Panino" at bounding box center [412, 269] width 560 height 25
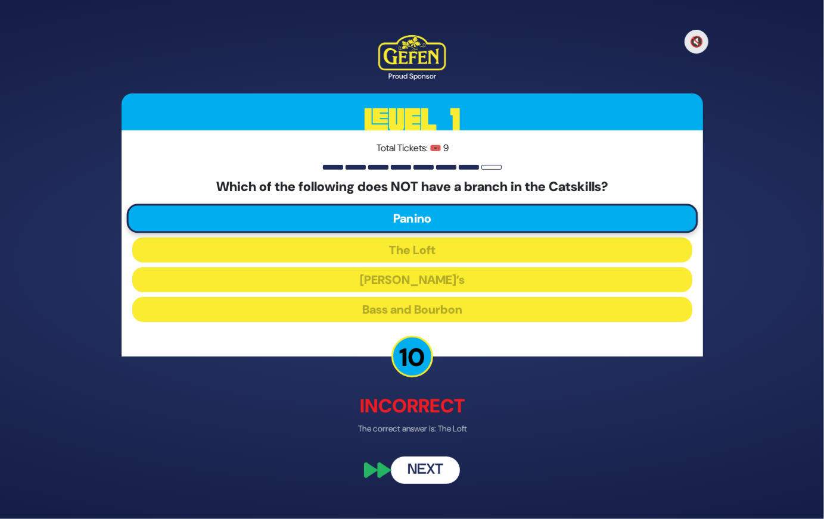
click at [429, 463] on button "Next" at bounding box center [425, 470] width 69 height 27
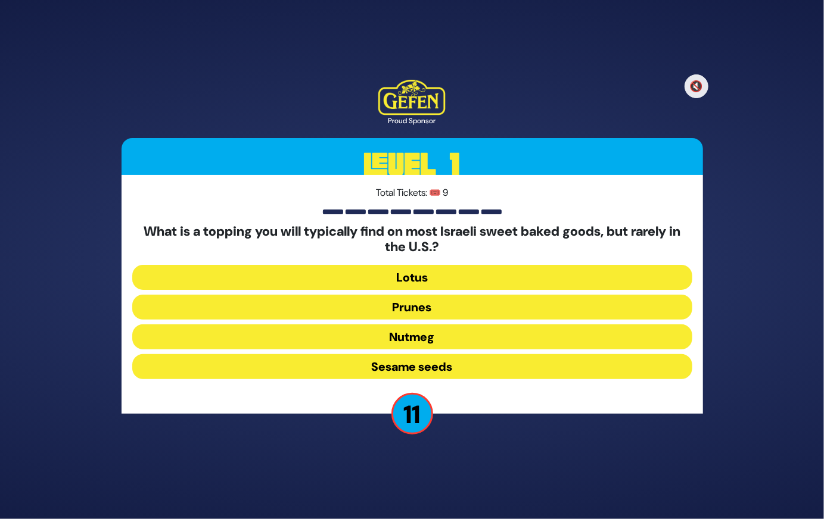
click at [434, 368] on button "Sesame seeds" at bounding box center [412, 366] width 560 height 25
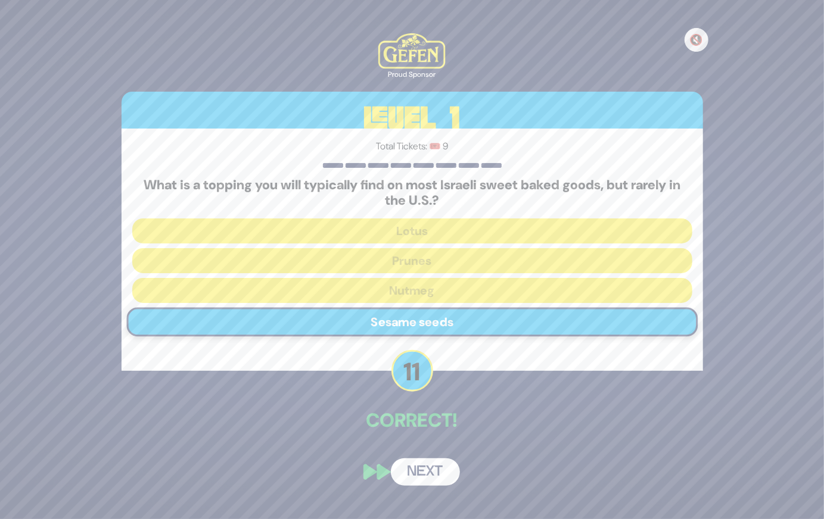
click at [424, 472] on button "Next" at bounding box center [425, 472] width 69 height 27
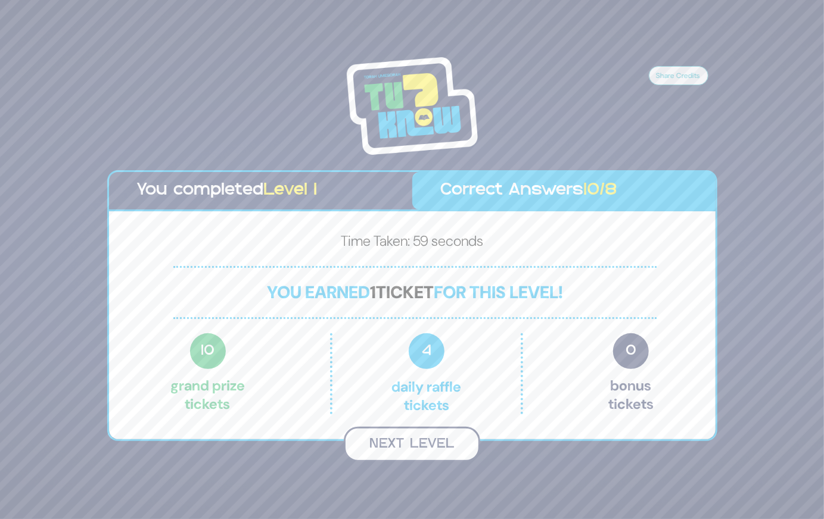
click at [425, 444] on button "Next Level" at bounding box center [412, 444] width 136 height 35
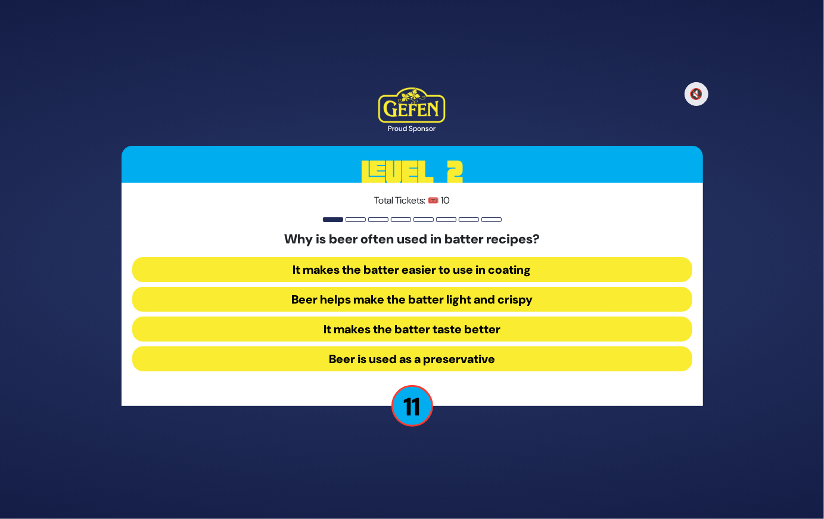
click at [541, 296] on button "Beer helps make the batter light and crispy" at bounding box center [412, 299] width 560 height 25
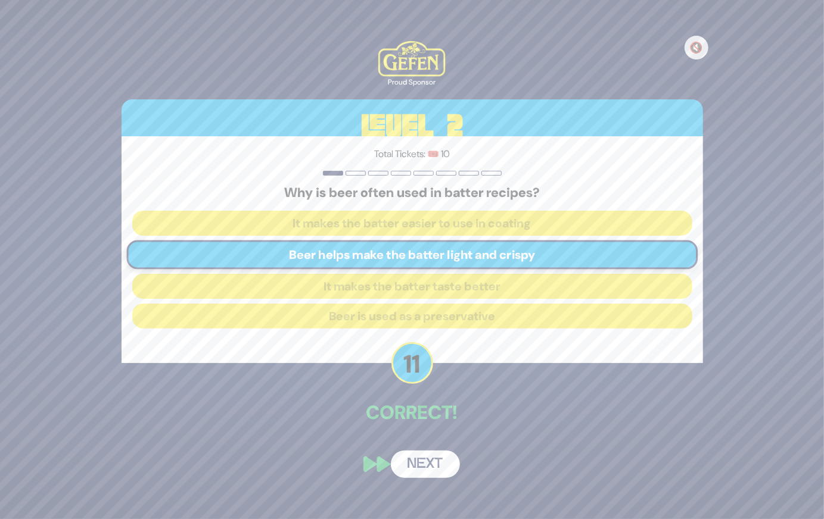
click at [446, 463] on button "Next" at bounding box center [425, 464] width 69 height 27
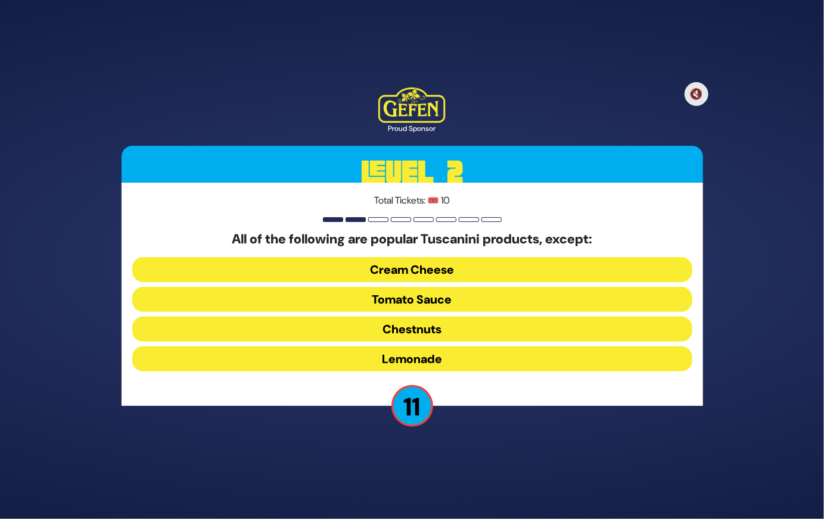
click at [467, 264] on button "Cream Cheese" at bounding box center [412, 269] width 560 height 25
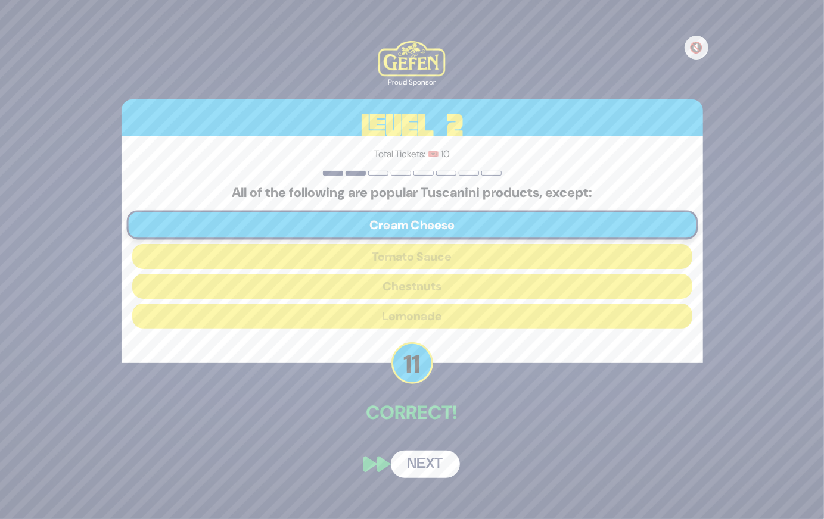
click at [435, 453] on button "Next" at bounding box center [425, 464] width 69 height 27
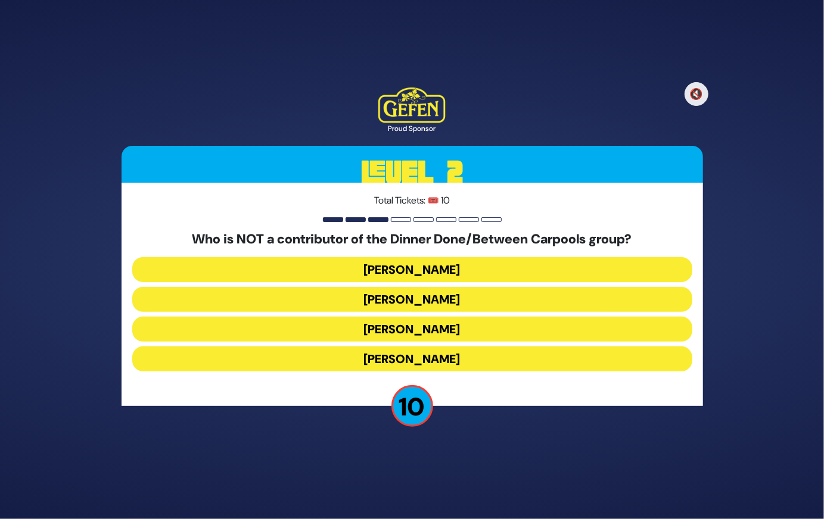
click at [454, 289] on button "Leah Schapira" at bounding box center [412, 299] width 560 height 25
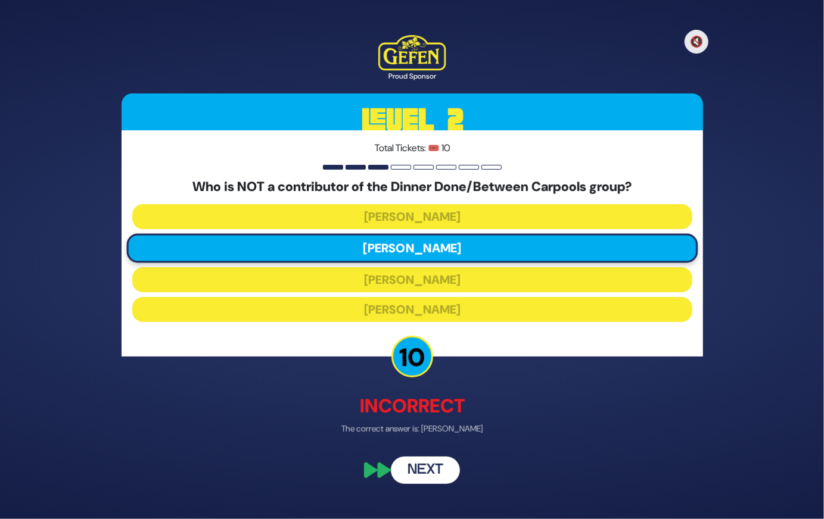
click at [428, 470] on button "Next" at bounding box center [425, 470] width 69 height 27
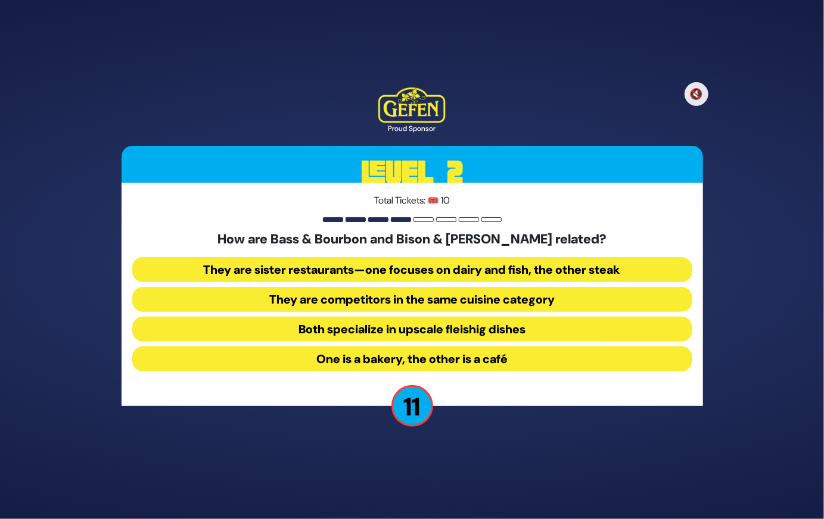
click at [531, 263] on button "They are sister restaurants—one focuses on dairy and fish, the other steak" at bounding box center [412, 269] width 560 height 25
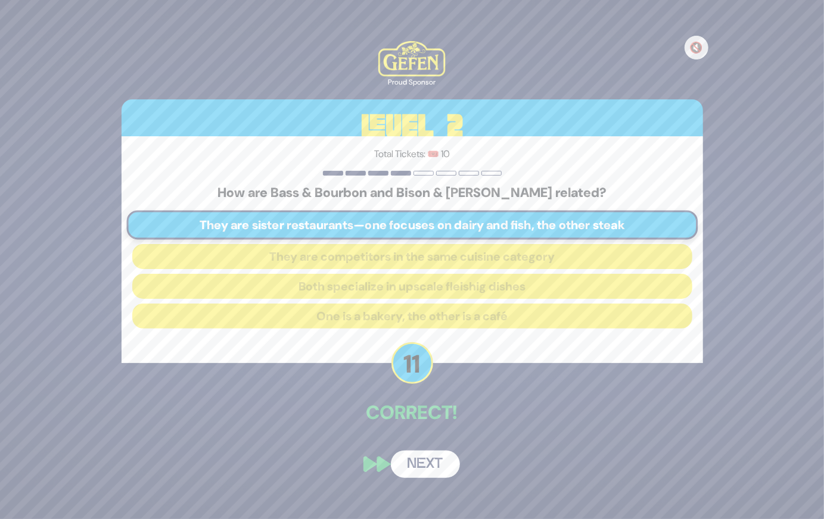
click at [443, 460] on button "Next" at bounding box center [425, 464] width 69 height 27
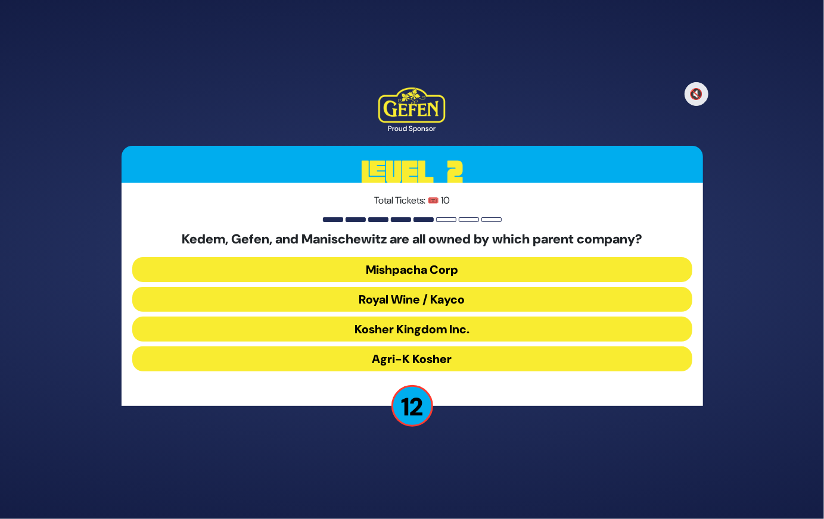
click at [468, 296] on button "Royal Wine / Kayco" at bounding box center [412, 299] width 560 height 25
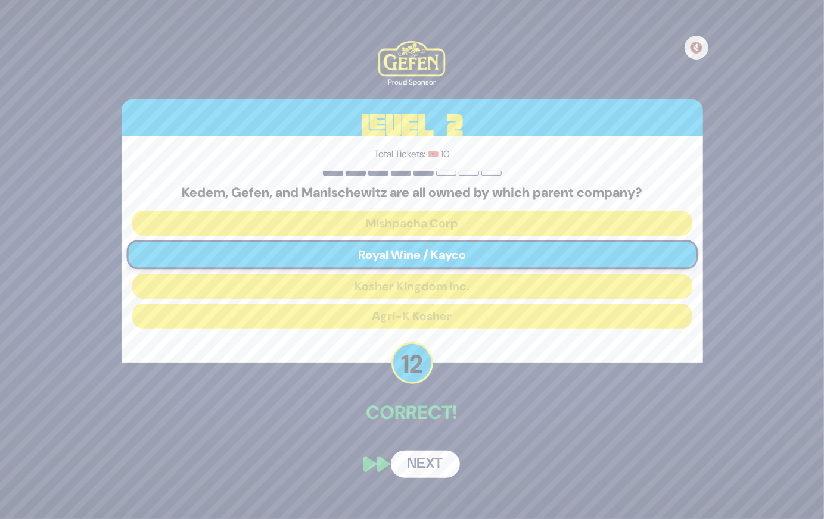
click at [437, 466] on button "Next" at bounding box center [425, 464] width 69 height 27
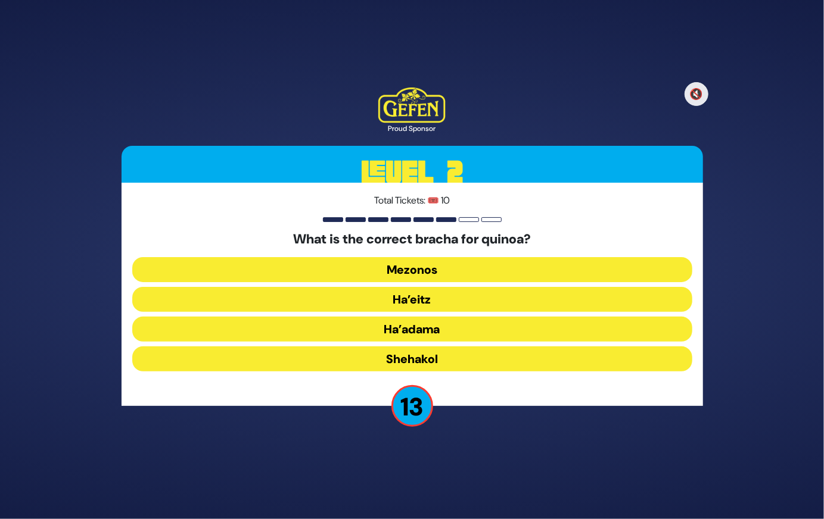
click at [441, 332] on button "Ha’adama" at bounding box center [412, 329] width 560 height 25
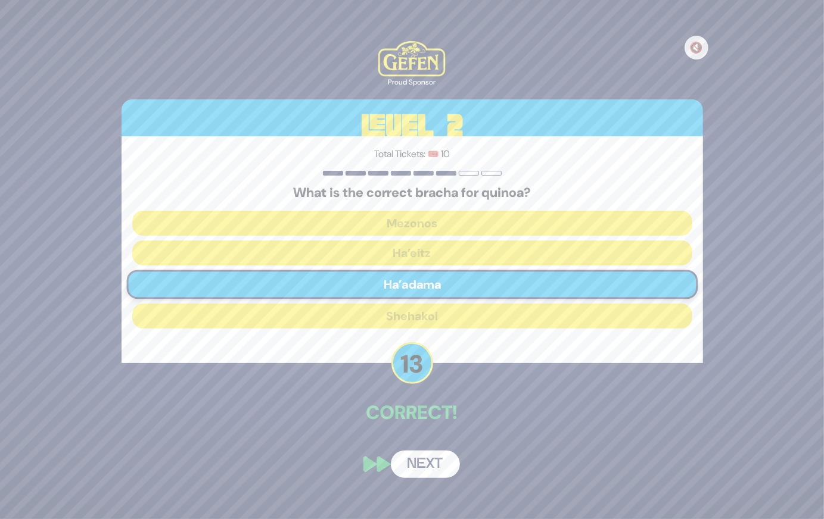
click at [429, 469] on button "Next" at bounding box center [425, 464] width 69 height 27
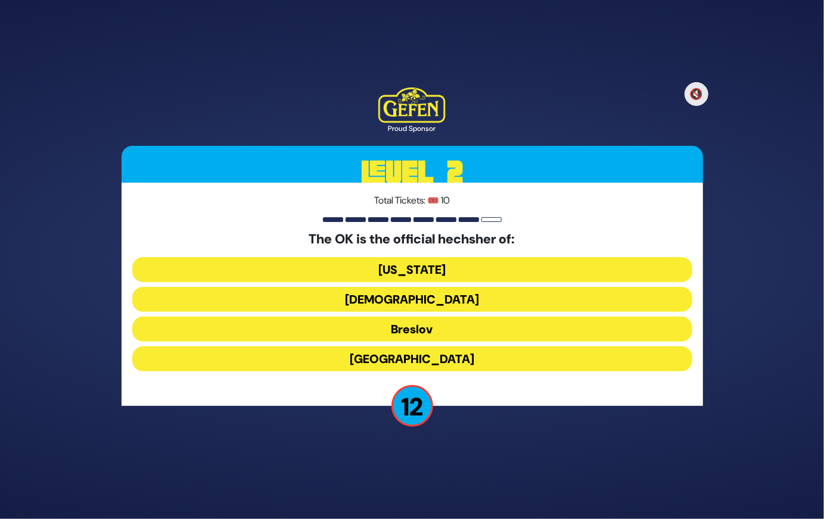
click at [435, 296] on button "Chabad" at bounding box center [412, 299] width 560 height 25
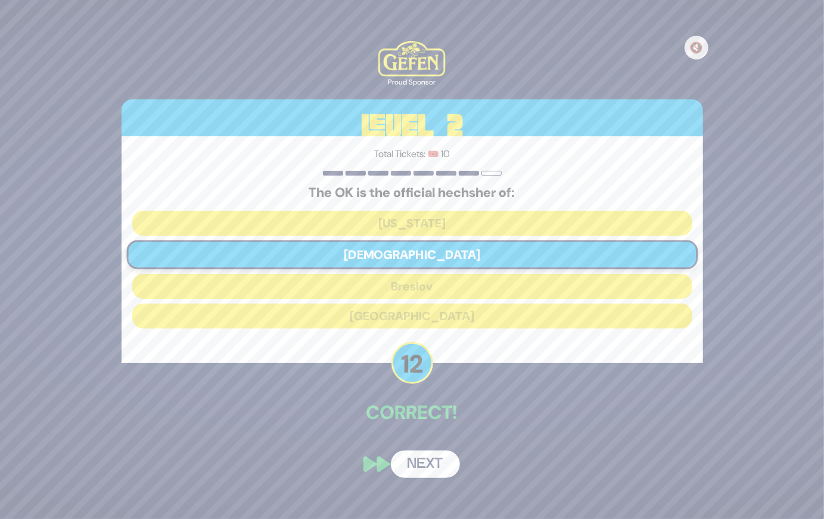
click at [418, 466] on button "Next" at bounding box center [425, 464] width 69 height 27
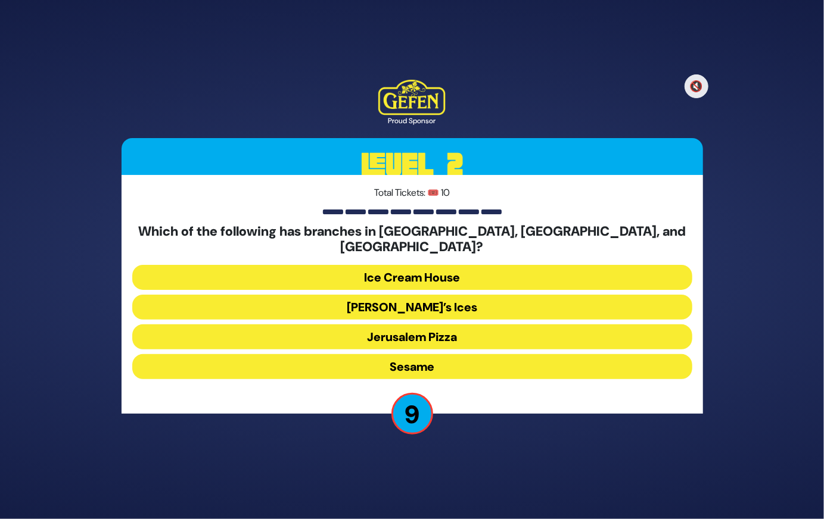
click at [467, 265] on button "Ice Cream House" at bounding box center [412, 277] width 560 height 25
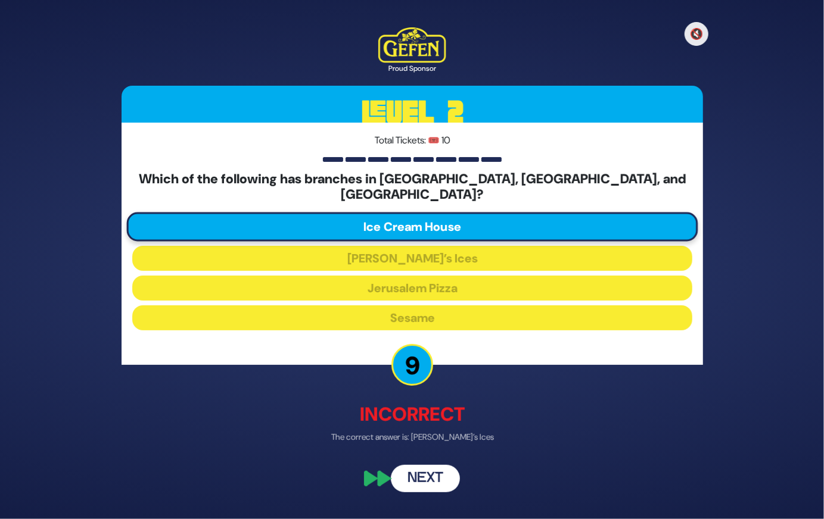
click at [439, 471] on button "Next" at bounding box center [425, 478] width 69 height 27
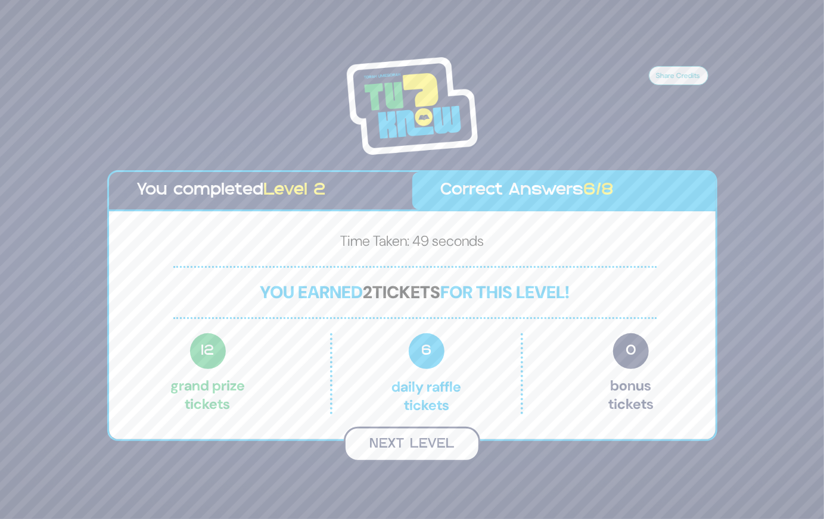
click at [440, 445] on button "Next Level" at bounding box center [412, 444] width 136 height 35
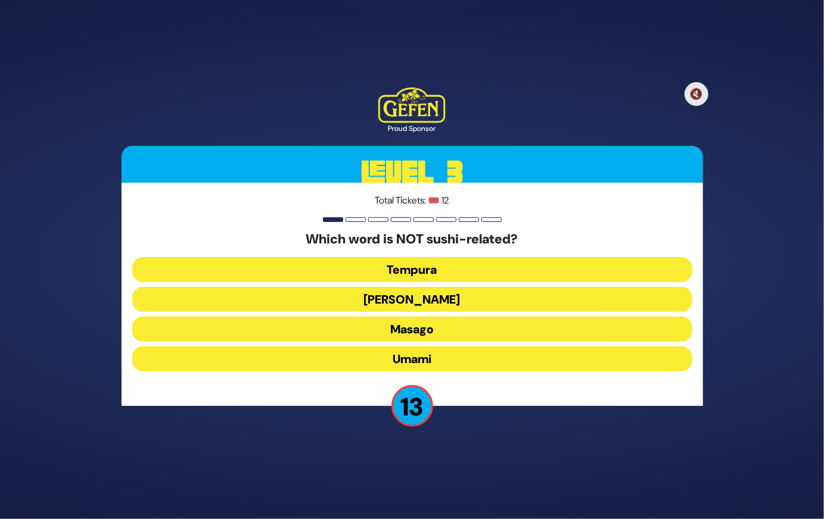
click at [442, 360] on button "Umami" at bounding box center [412, 359] width 560 height 25
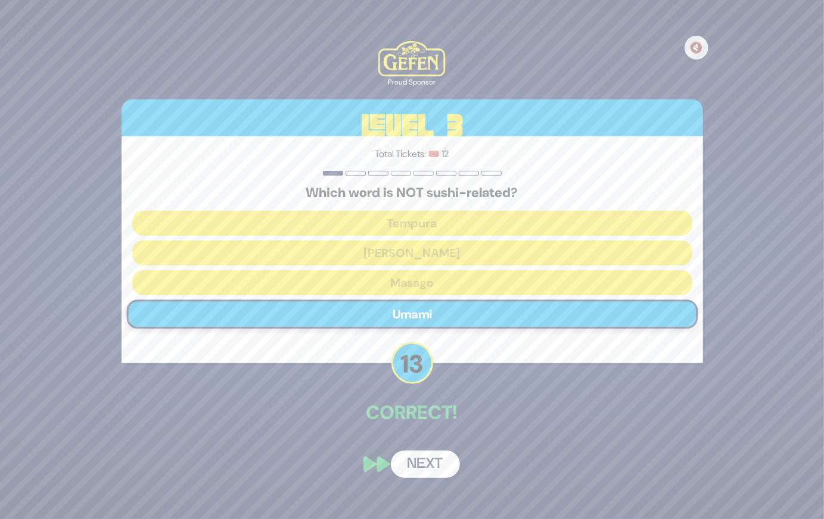
click at [432, 462] on button "Next" at bounding box center [425, 464] width 69 height 27
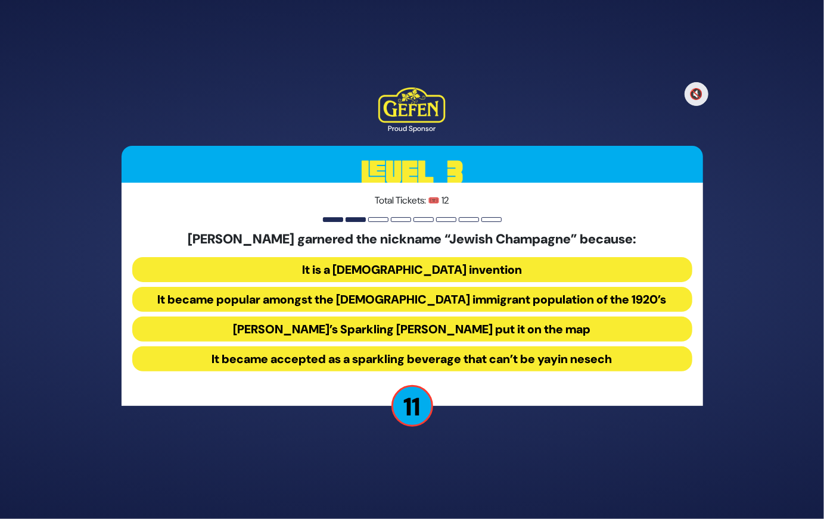
click at [494, 301] on button "It became popular amongst the Jewish immigrant population of the 1920’s" at bounding box center [412, 299] width 560 height 25
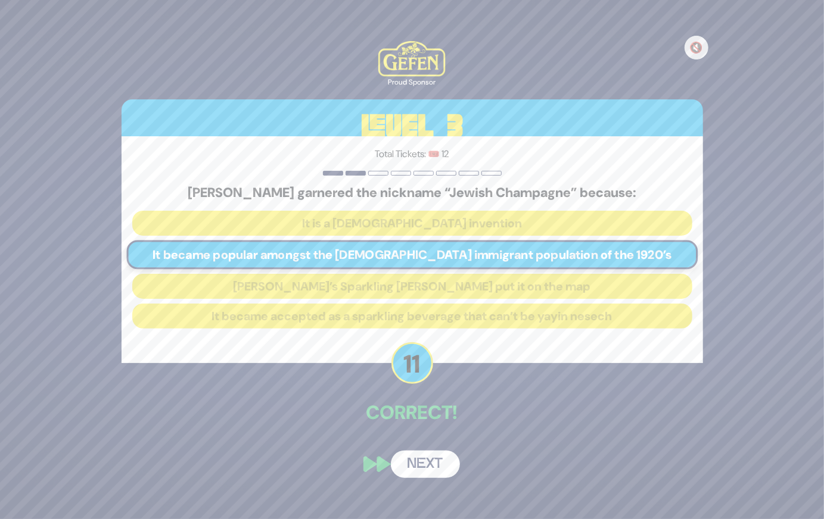
click at [443, 451] on button "Next" at bounding box center [425, 464] width 69 height 27
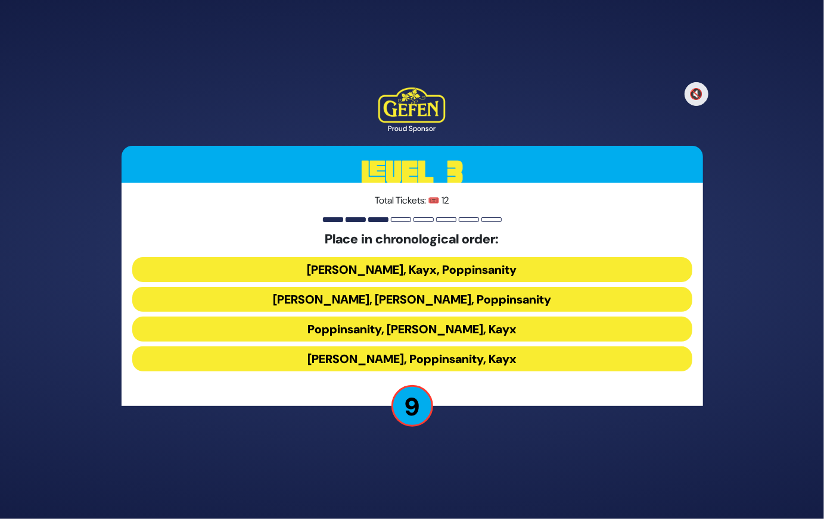
drag, startPoint x: 498, startPoint y: 365, endPoint x: 450, endPoint y: 357, distance: 48.9
click at [450, 357] on button "Siegelmans, Poppinsanity, Kayx" at bounding box center [412, 359] width 560 height 25
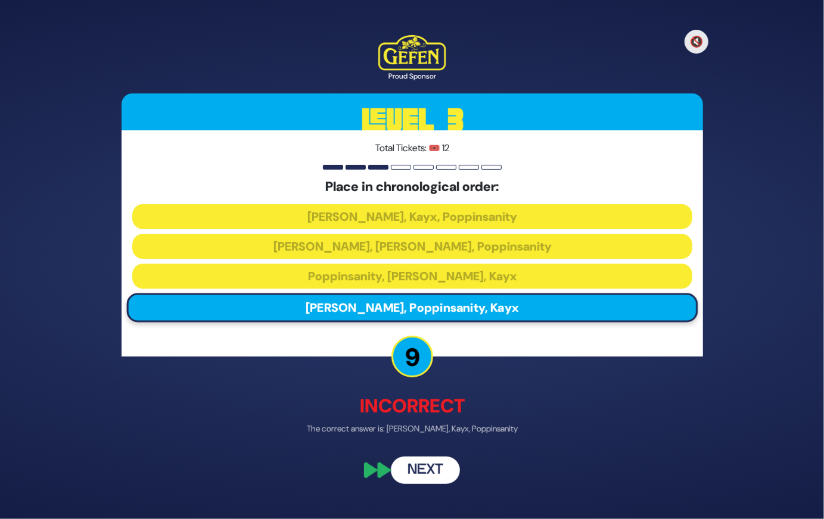
click at [438, 474] on button "Next" at bounding box center [425, 470] width 69 height 27
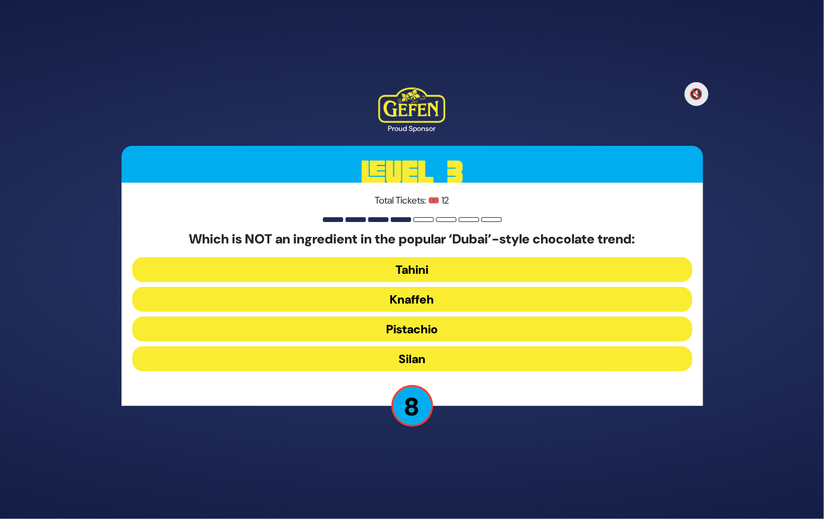
click at [469, 263] on button "Tahini" at bounding box center [412, 269] width 560 height 25
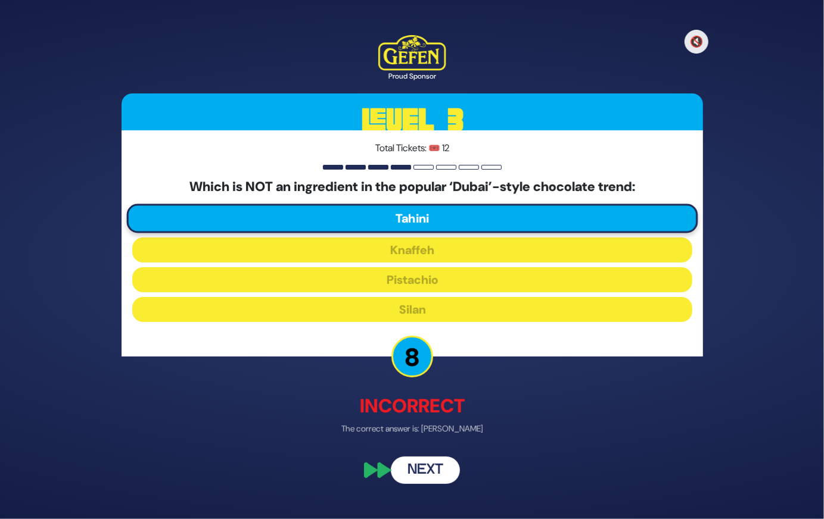
click at [431, 472] on button "Next" at bounding box center [425, 470] width 69 height 27
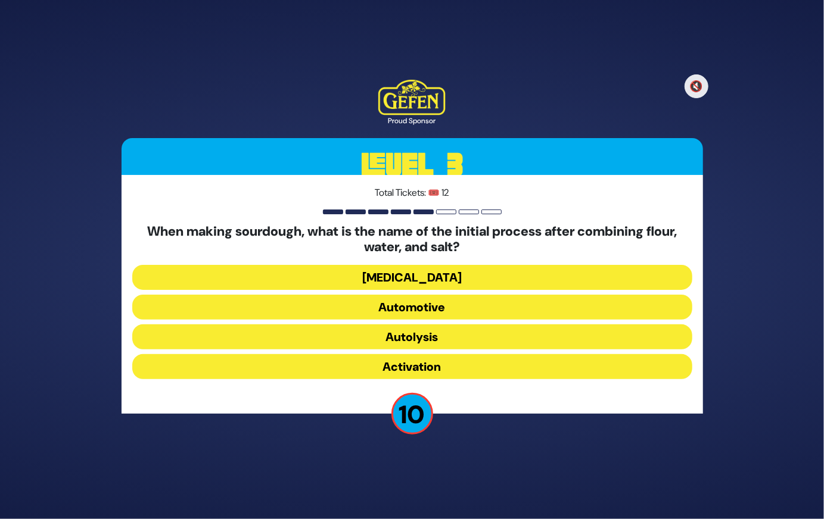
click at [469, 364] on button "Activation" at bounding box center [412, 366] width 560 height 25
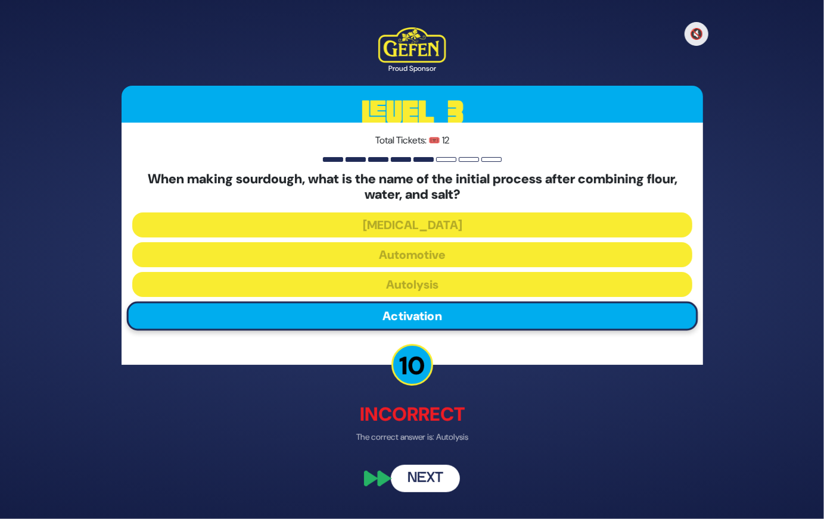
click at [440, 481] on button "Next" at bounding box center [425, 478] width 69 height 27
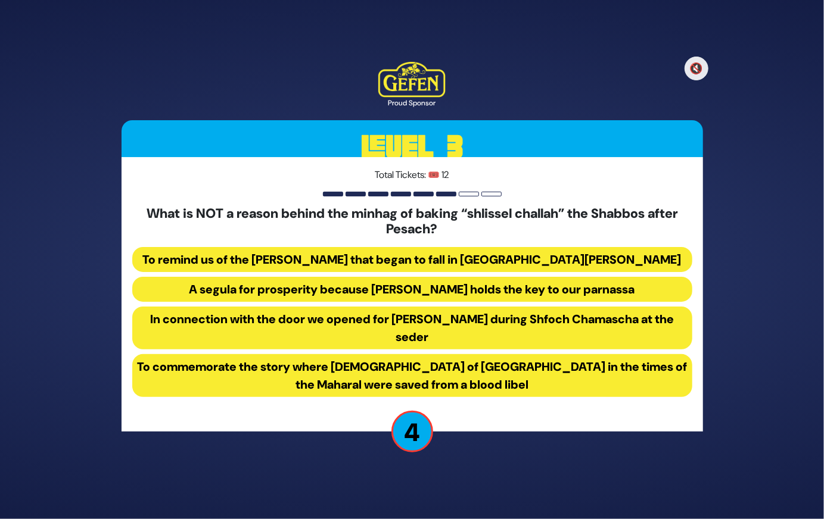
drag, startPoint x: 487, startPoint y: 379, endPoint x: 442, endPoint y: 340, distance: 59.5
click at [442, 340] on button "In connection with the door we opened for Eliyahu Hanavi during Shfoch Chamasch…" at bounding box center [412, 328] width 560 height 43
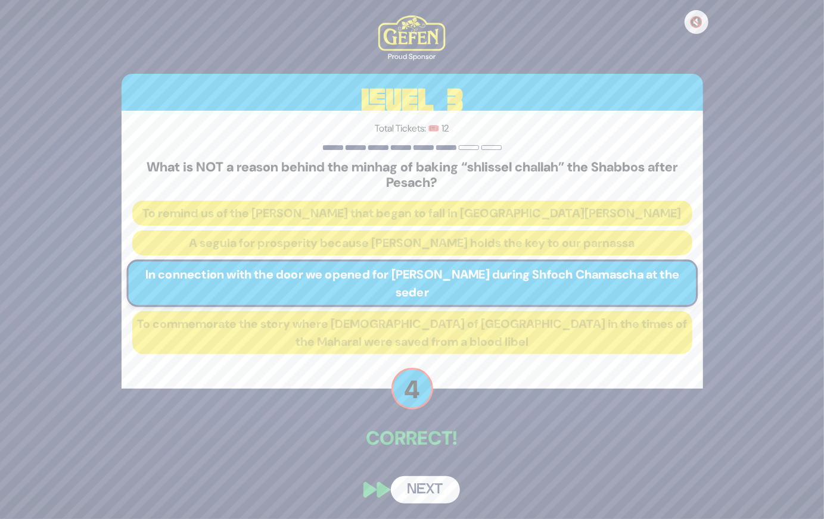
click at [429, 481] on button "Next" at bounding box center [425, 490] width 69 height 27
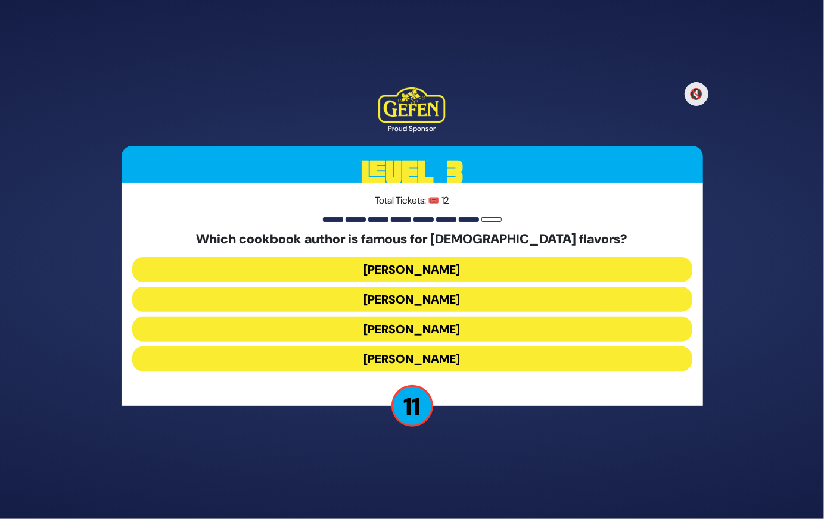
click at [444, 360] on button "Danielle Renov" at bounding box center [412, 359] width 560 height 25
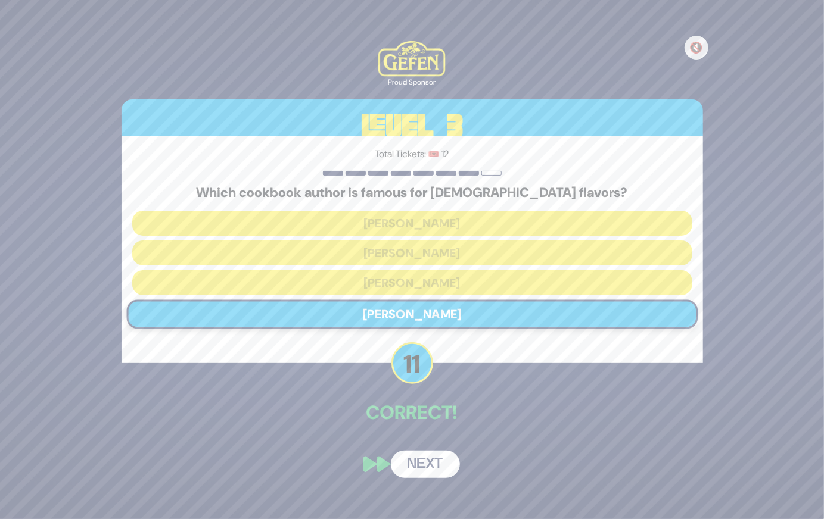
click at [425, 456] on button "Next" at bounding box center [425, 464] width 69 height 27
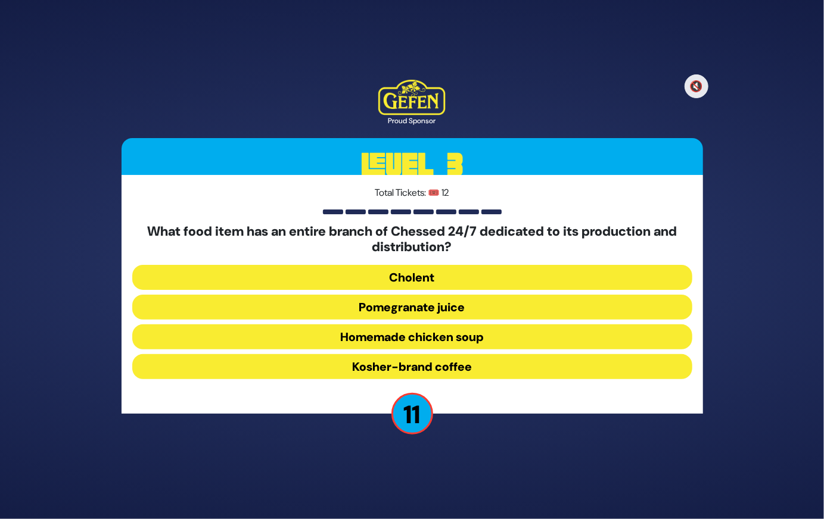
click at [441, 338] on button "Homemade chicken soup" at bounding box center [412, 337] width 560 height 25
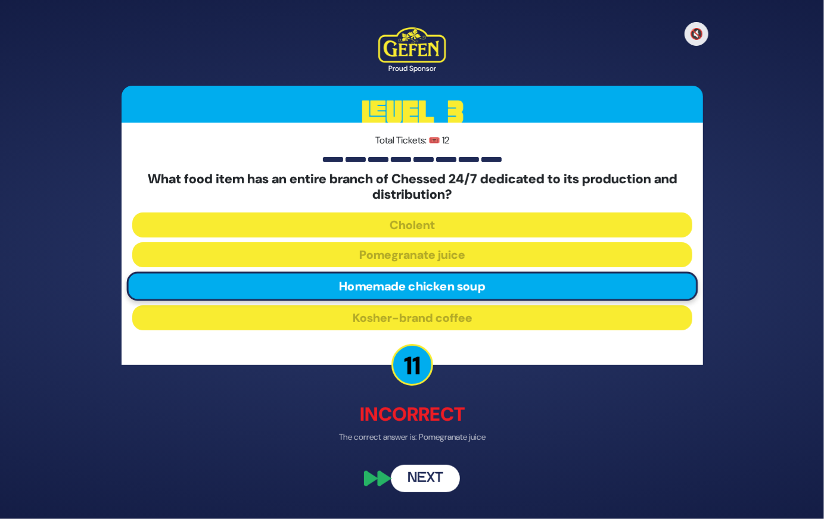
click at [421, 479] on button "Next" at bounding box center [425, 478] width 69 height 27
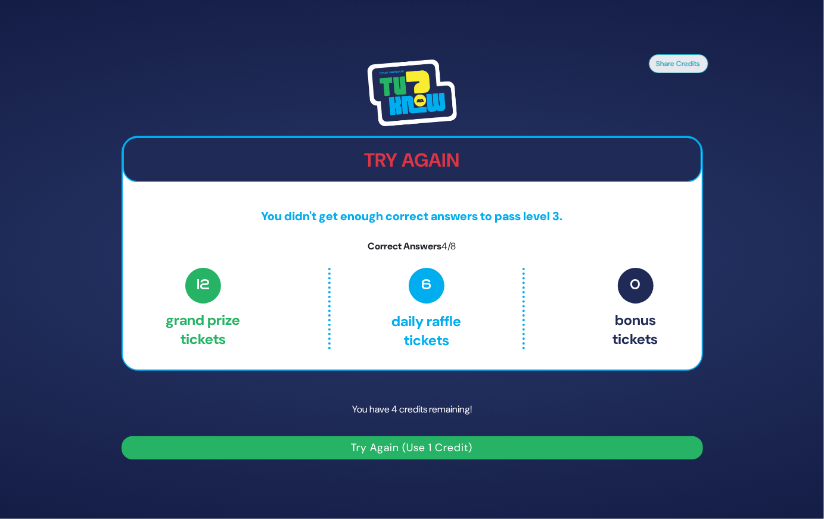
click at [429, 294] on span "6" at bounding box center [427, 286] width 36 height 36
click at [444, 450] on button "Try Again (Use 1 Credit)" at bounding box center [412, 448] width 581 height 23
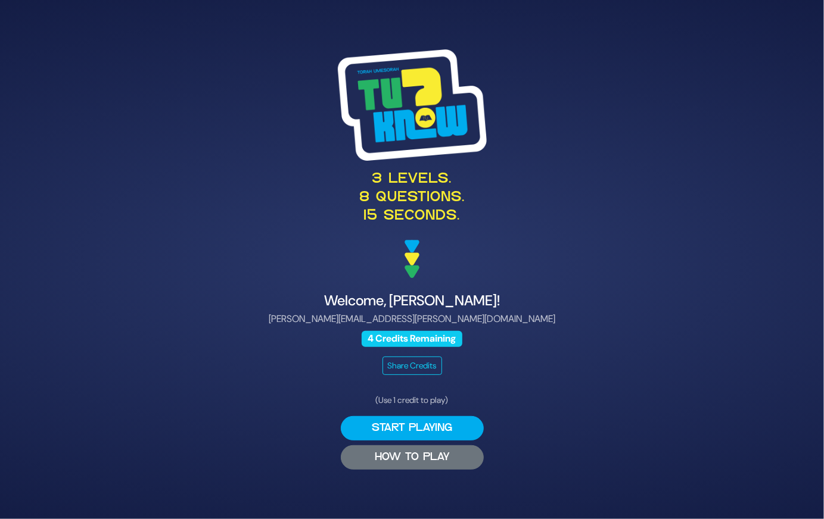
click at [440, 459] on button "HOW TO PLAY" at bounding box center [412, 458] width 143 height 24
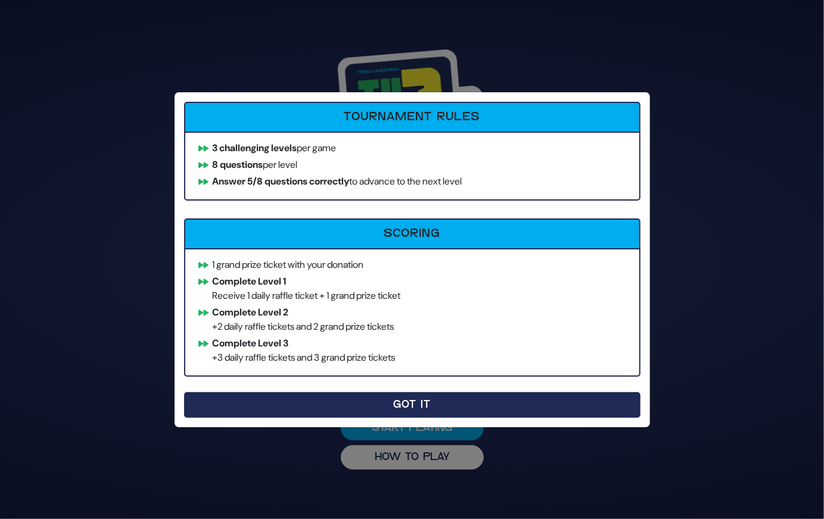
click at [385, 404] on button "Got It" at bounding box center [412, 406] width 456 height 26
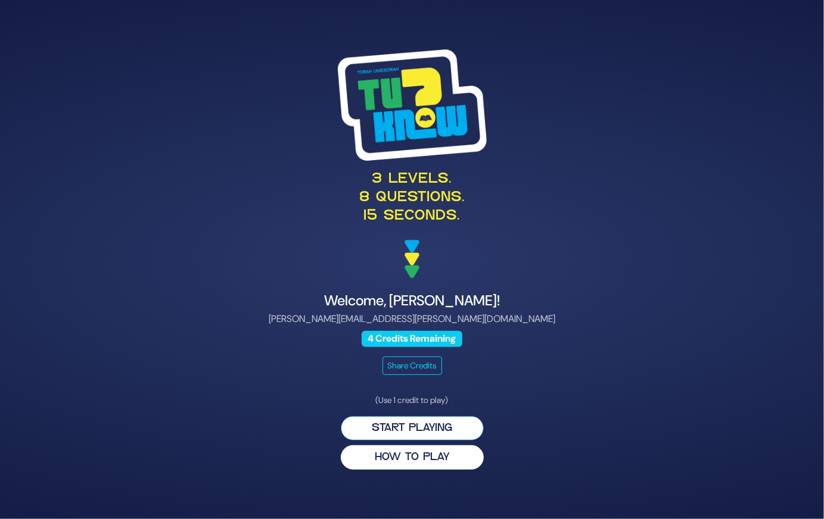
click at [382, 418] on button "Start Playing" at bounding box center [412, 428] width 143 height 24
